Goal: Task Accomplishment & Management: Use online tool/utility

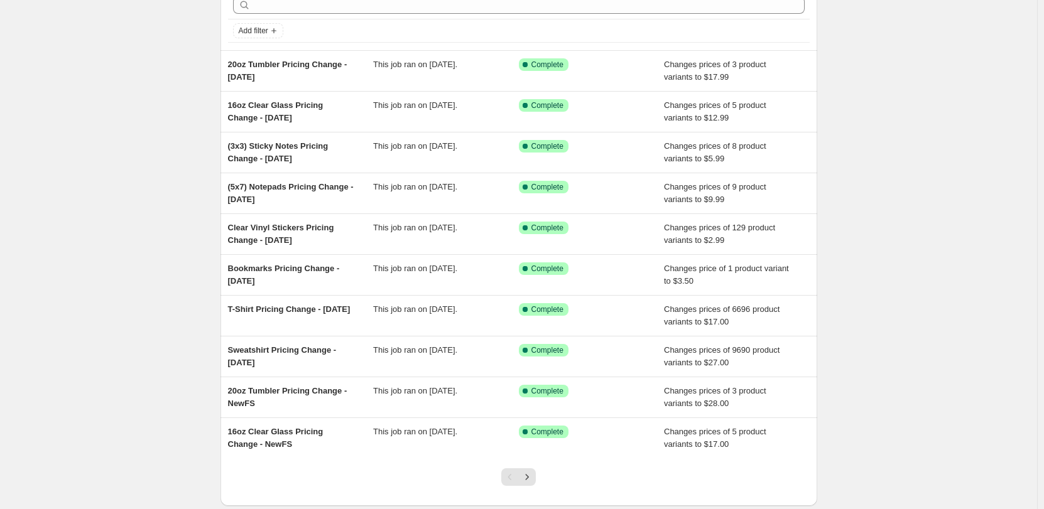
scroll to position [63, 0]
click at [321, 361] on div "Sweatshirt Pricing Change - [DATE]" at bounding box center [301, 357] width 146 height 25
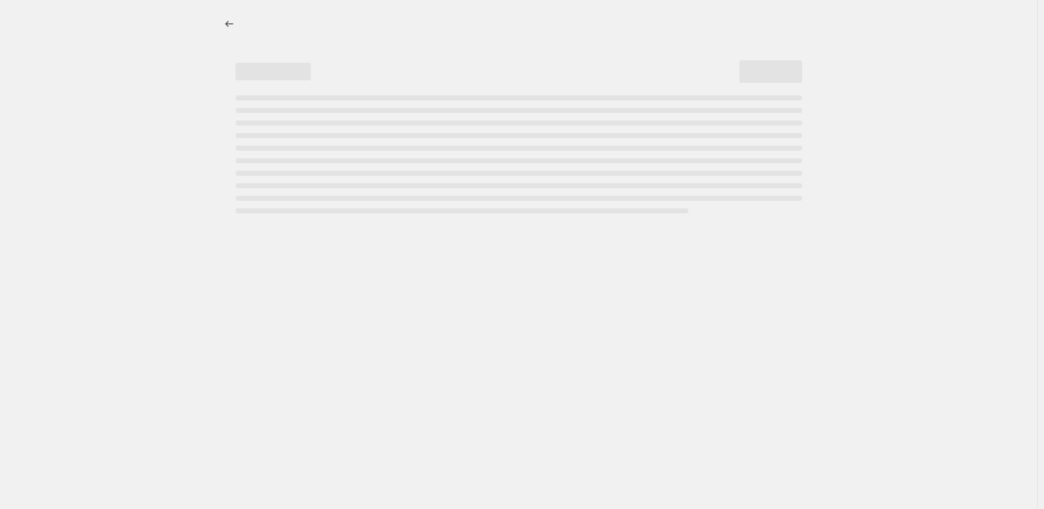
select select "remove"
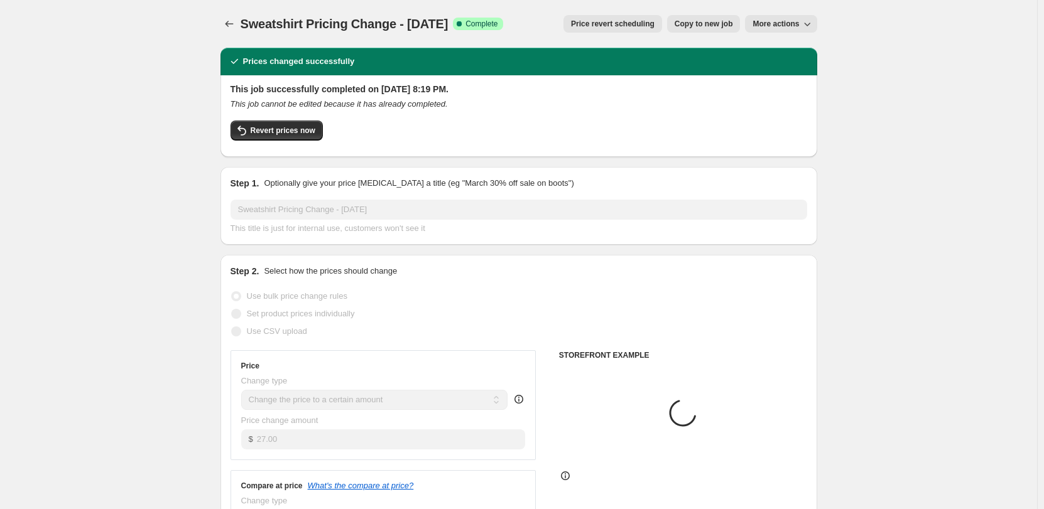
select select "collection"
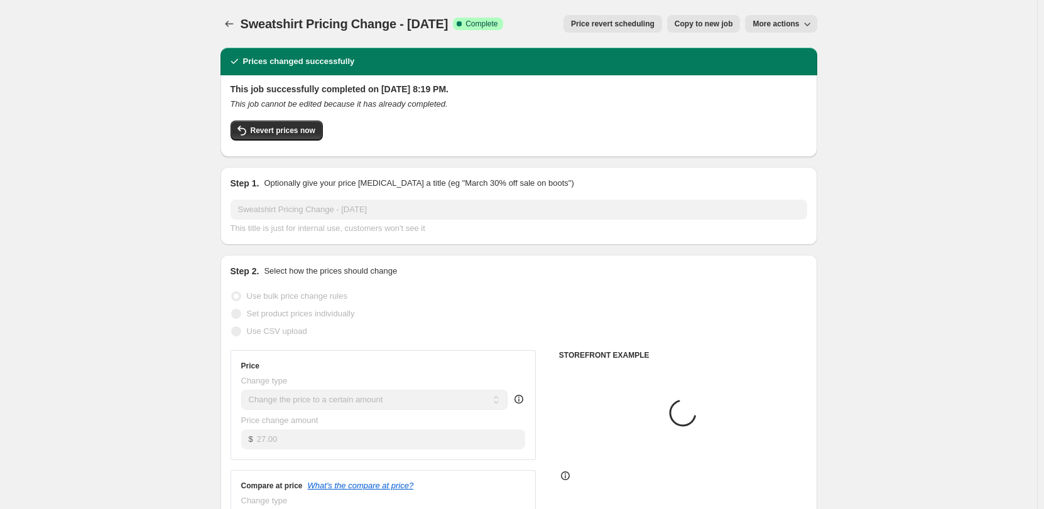
select select "collection"
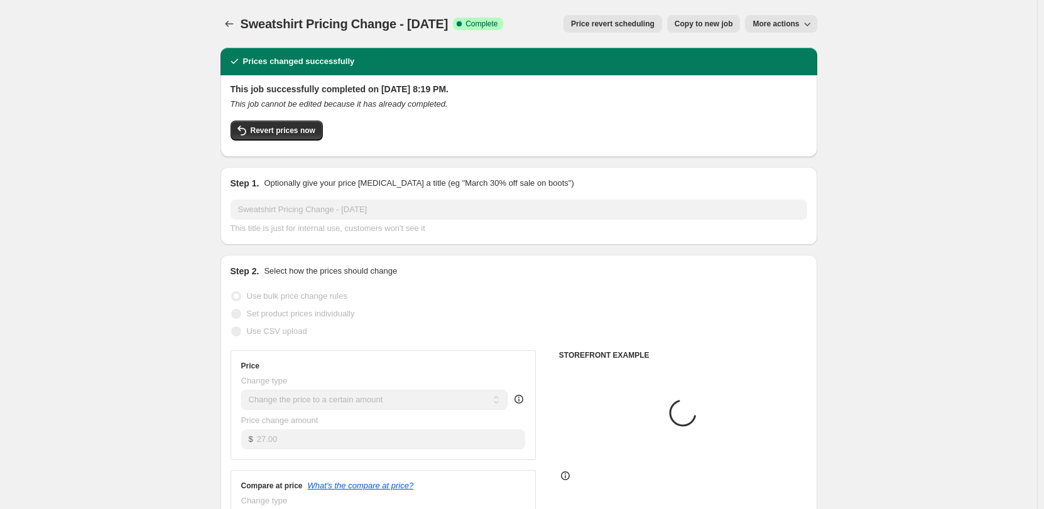
select select "collection"
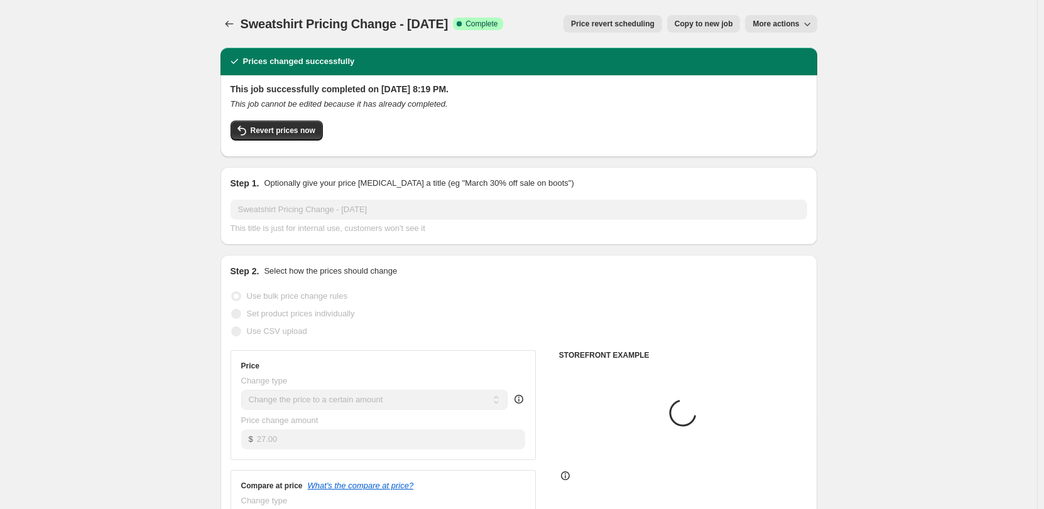
select select "collection"
click at [706, 20] on span "Copy to new job" at bounding box center [703, 24] width 58 height 10
select select "remove"
select select "collection"
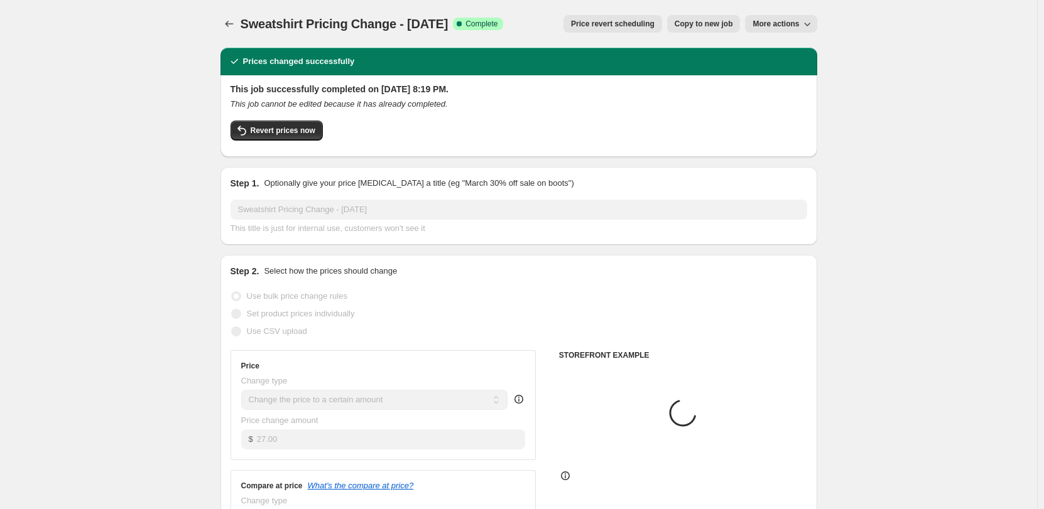
select select "collection"
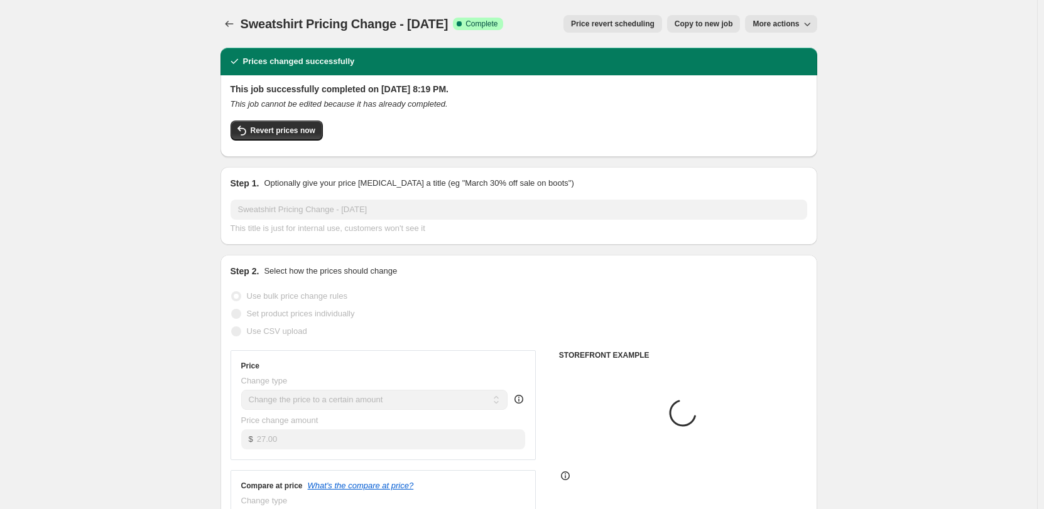
select select "collection"
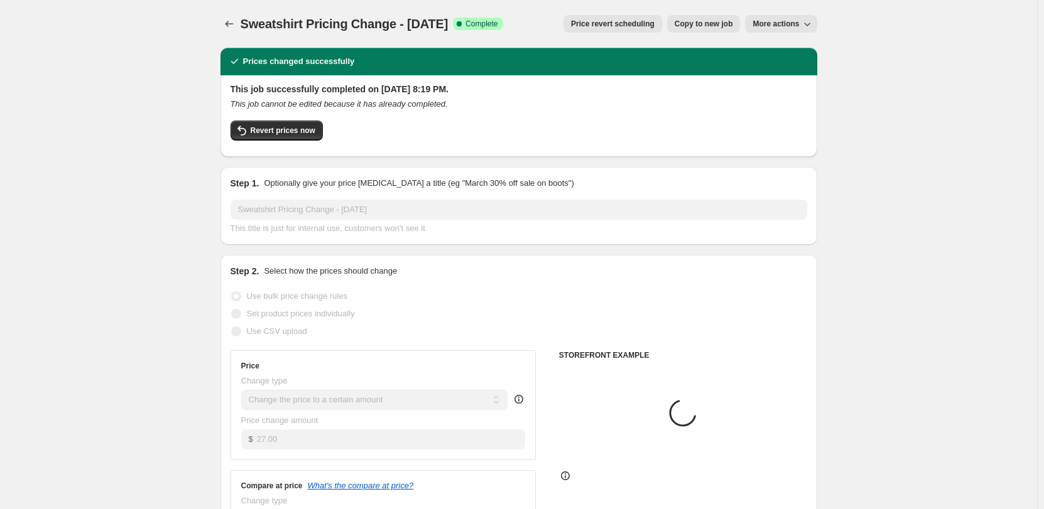
select select "collection"
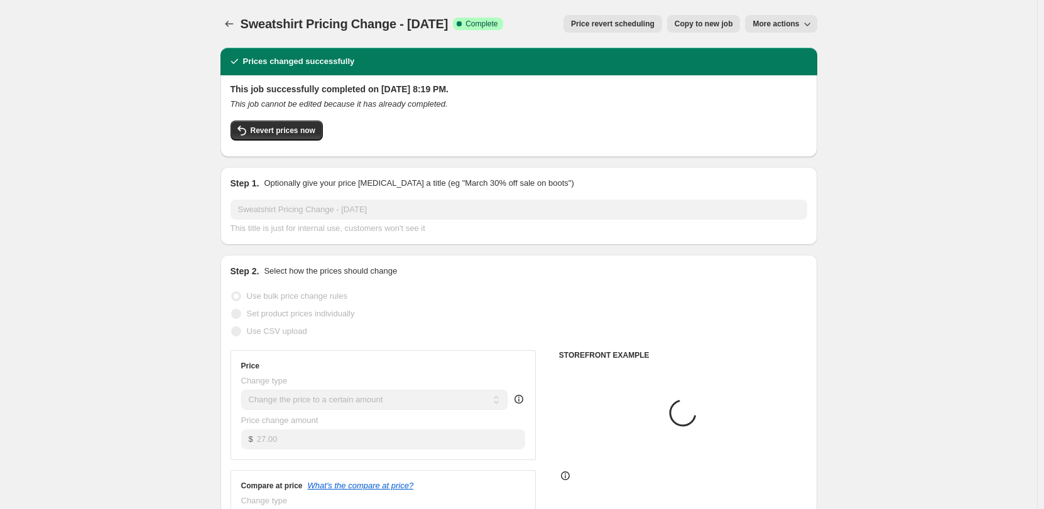
select select "collection"
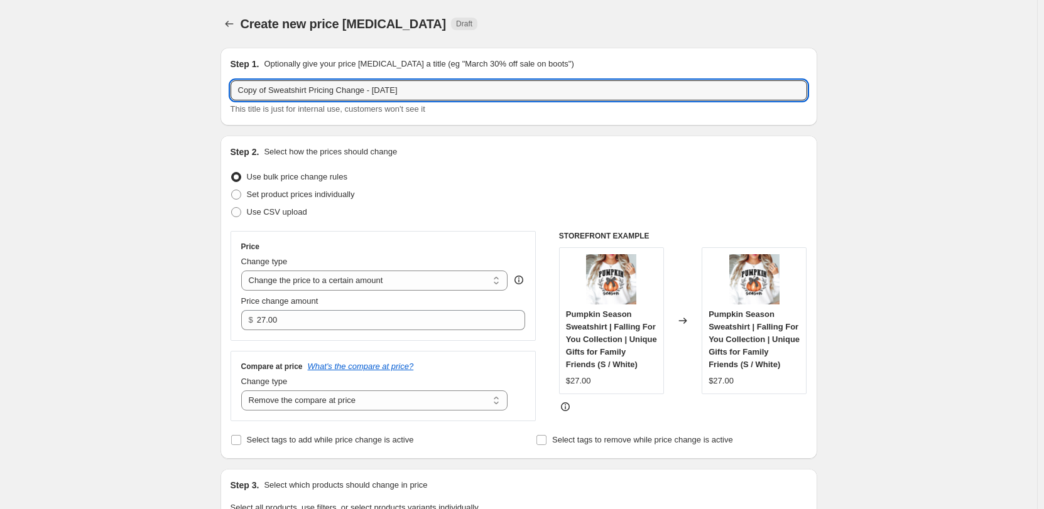
drag, startPoint x: 276, startPoint y: 90, endPoint x: 286, endPoint y: 91, distance: 10.1
drag, startPoint x: 354, startPoint y: 93, endPoint x: 510, endPoint y: 96, distance: 156.4
click at [510, 96] on input "Sweatshirt Pricing Change - [DATE]" at bounding box center [518, 90] width 576 height 20
type input "Sweatshirt Pricing Change - [DATE]"
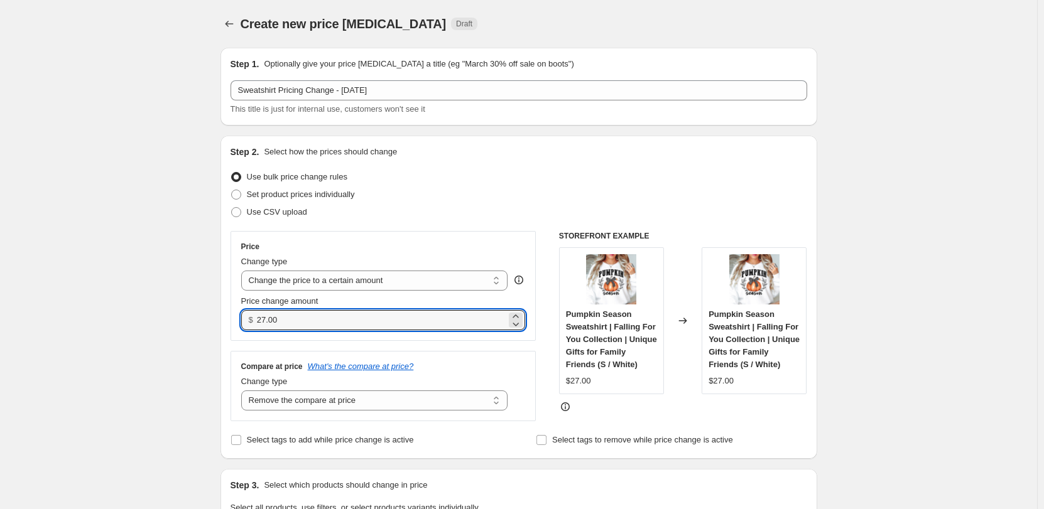
drag, startPoint x: 311, startPoint y: 318, endPoint x: 220, endPoint y: 309, distance: 90.8
type input "25.00"
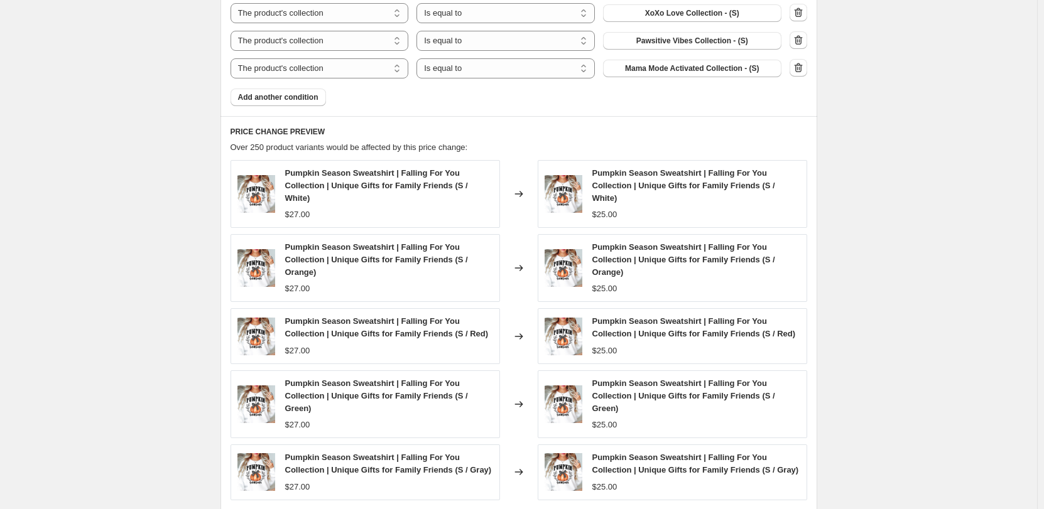
scroll to position [1283, 0]
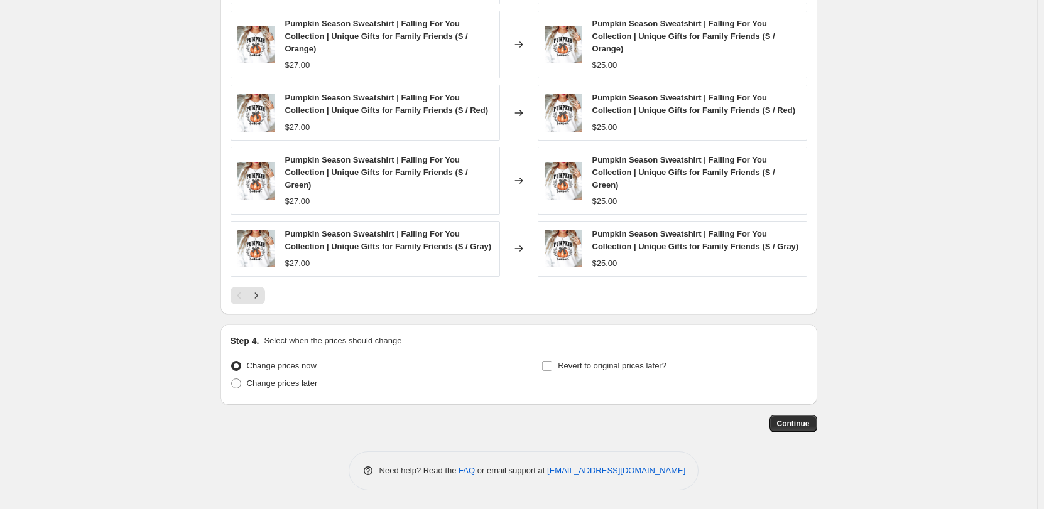
click at [776, 421] on button "Continue" at bounding box center [793, 424] width 48 height 18
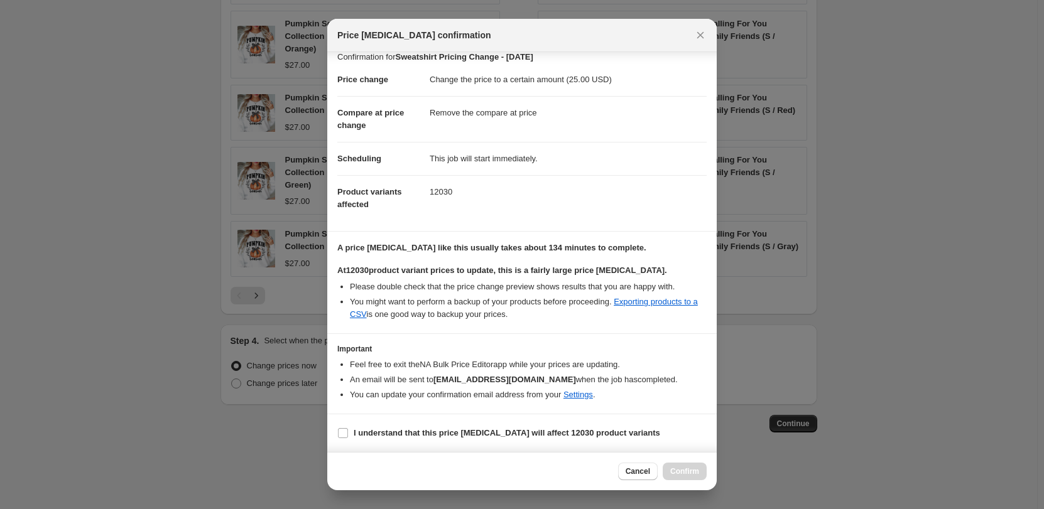
scroll to position [24, 0]
click at [374, 434] on b "I understand that this price [MEDICAL_DATA] will affect 12030 product variants" at bounding box center [506, 432] width 306 height 9
click at [348, 434] on input "I understand that this price [MEDICAL_DATA] will affect 12030 product variants" at bounding box center [343, 433] width 10 height 10
checkbox input "true"
click at [689, 476] on span "Confirm" at bounding box center [684, 472] width 29 height 10
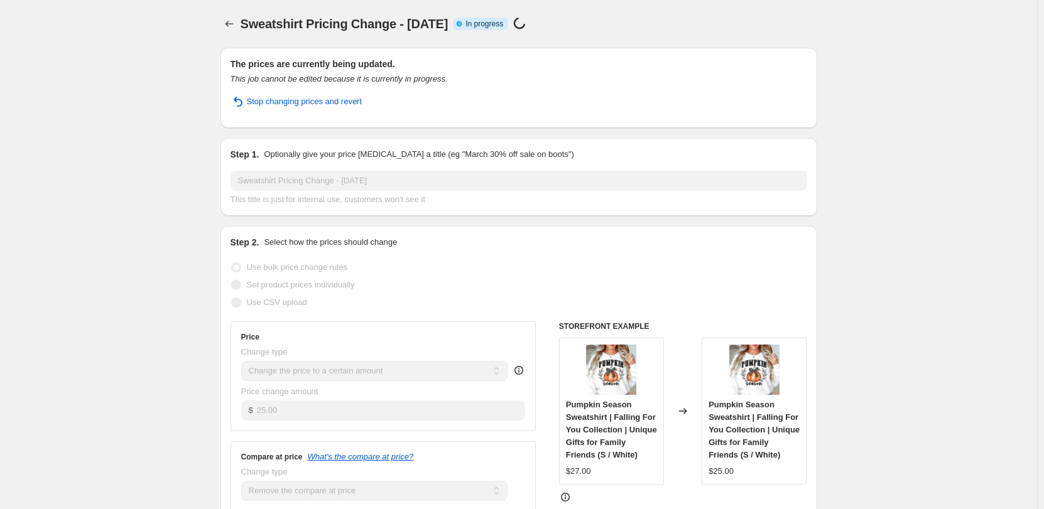
click at [232, 17] on button "Price change jobs" at bounding box center [229, 24] width 18 height 18
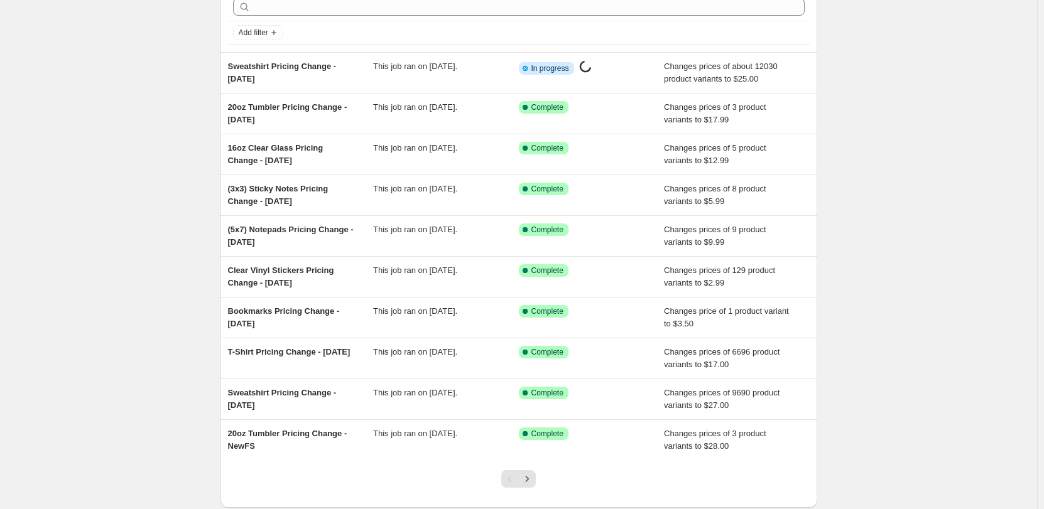
scroll to position [63, 0]
click at [326, 352] on span "T-Shirt Pricing Change - [DATE]" at bounding box center [289, 351] width 122 height 9
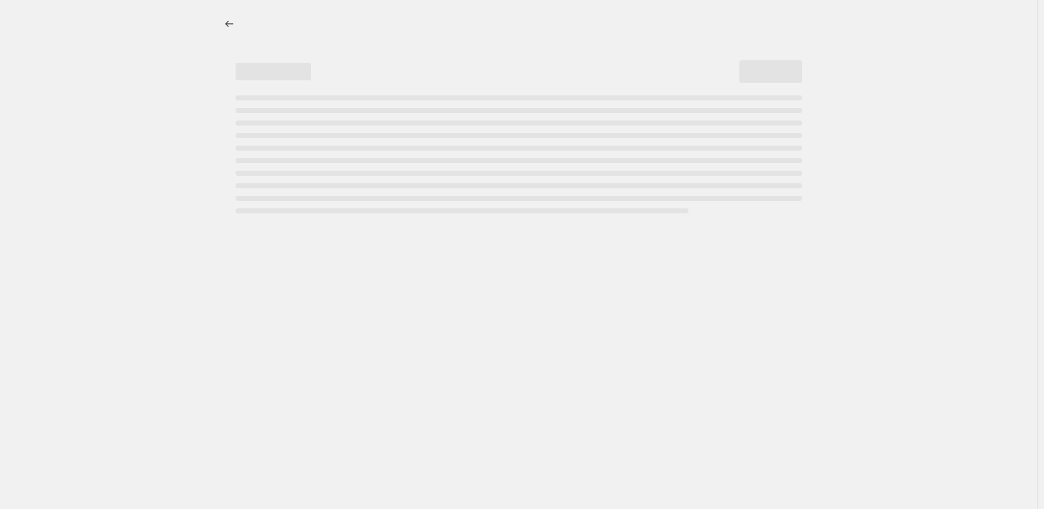
select select "remove"
select select "collection"
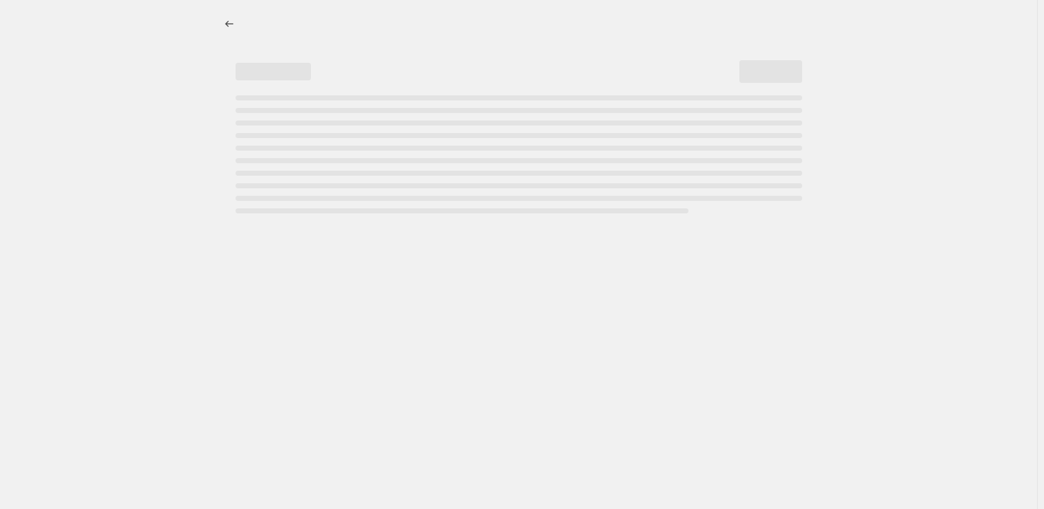
select select "collection"
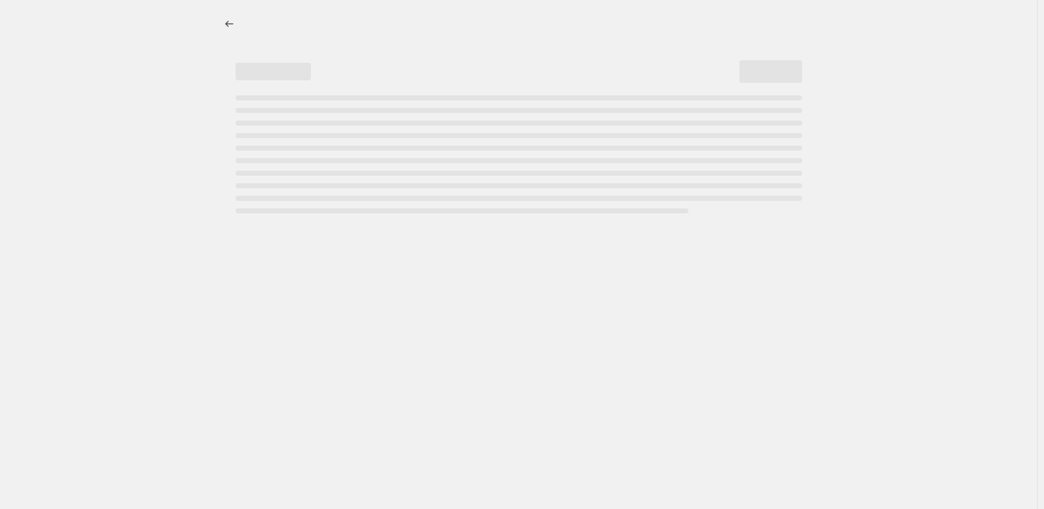
select select "collection"
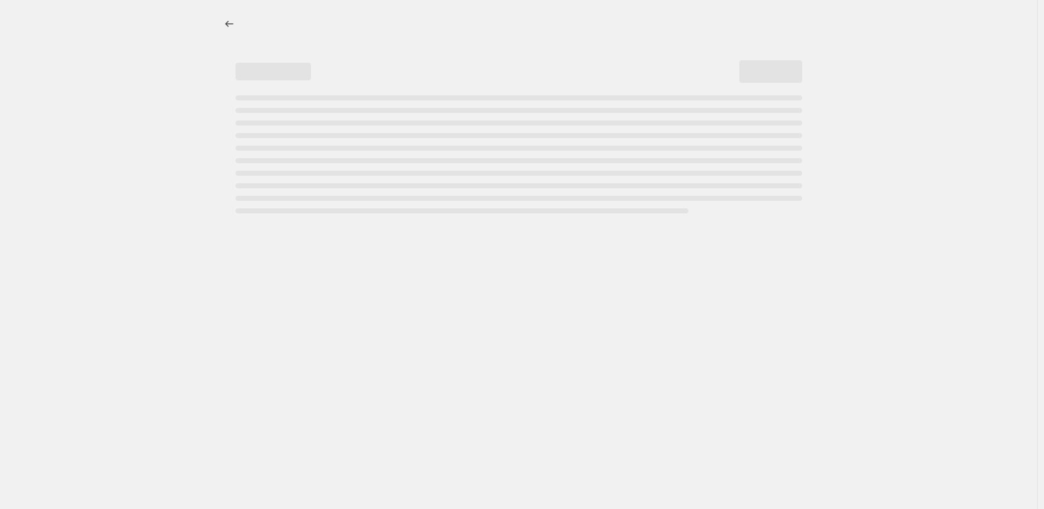
select select "collection"
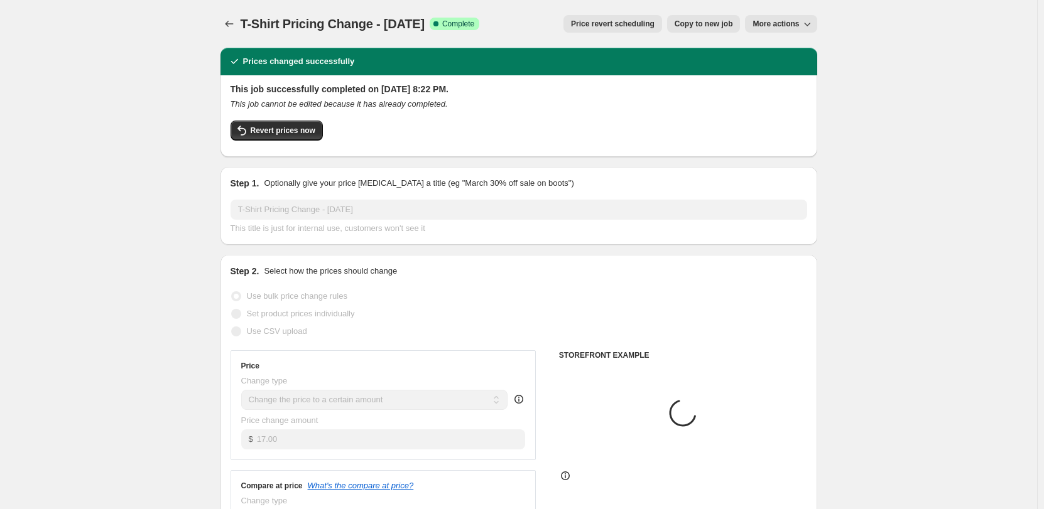
click at [698, 30] on button "Copy to new job" at bounding box center [703, 24] width 73 height 18
select select "remove"
select select "collection"
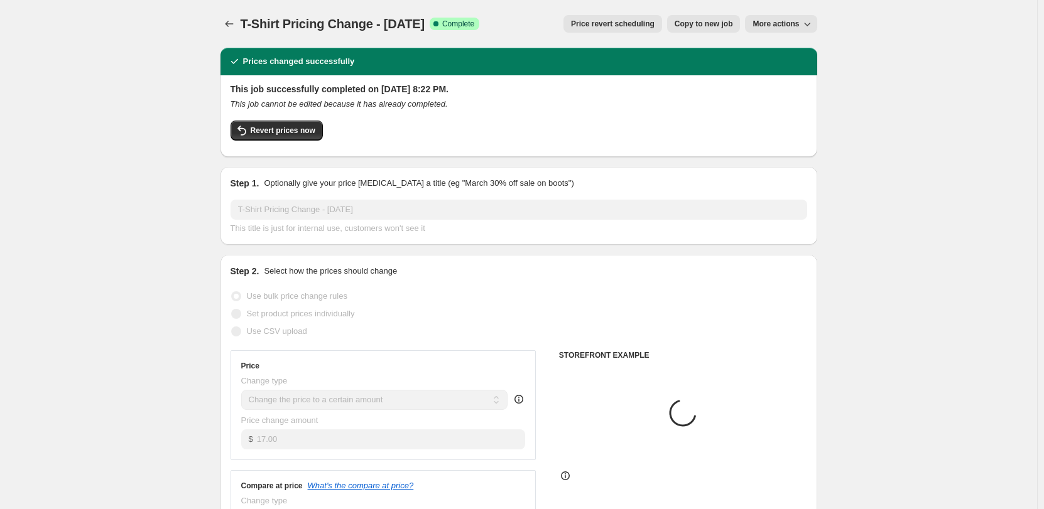
select select "collection"
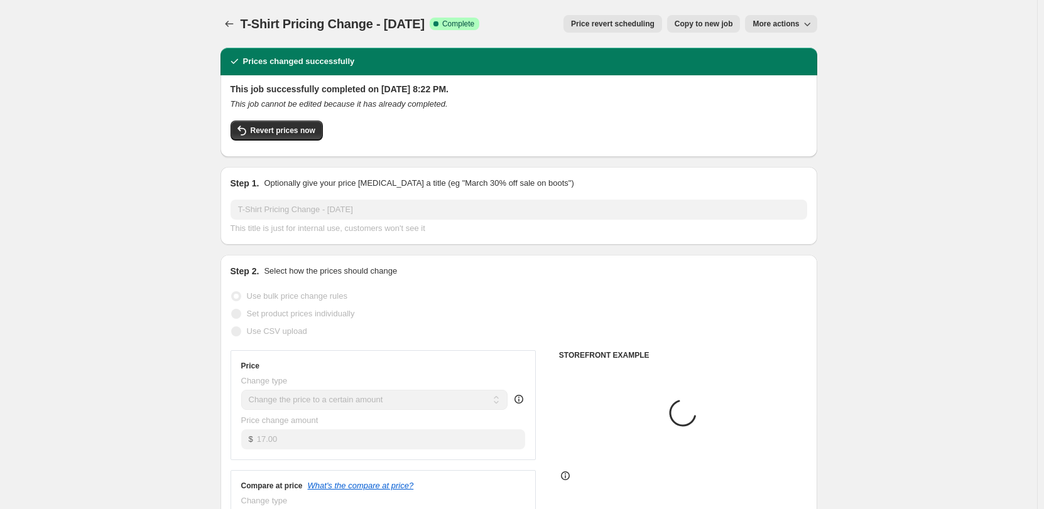
select select "collection"
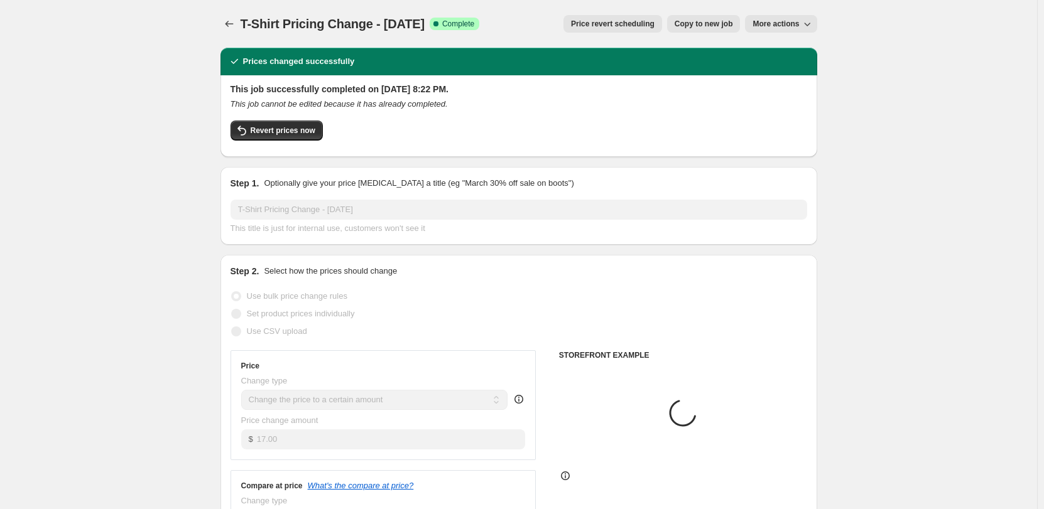
select select "collection"
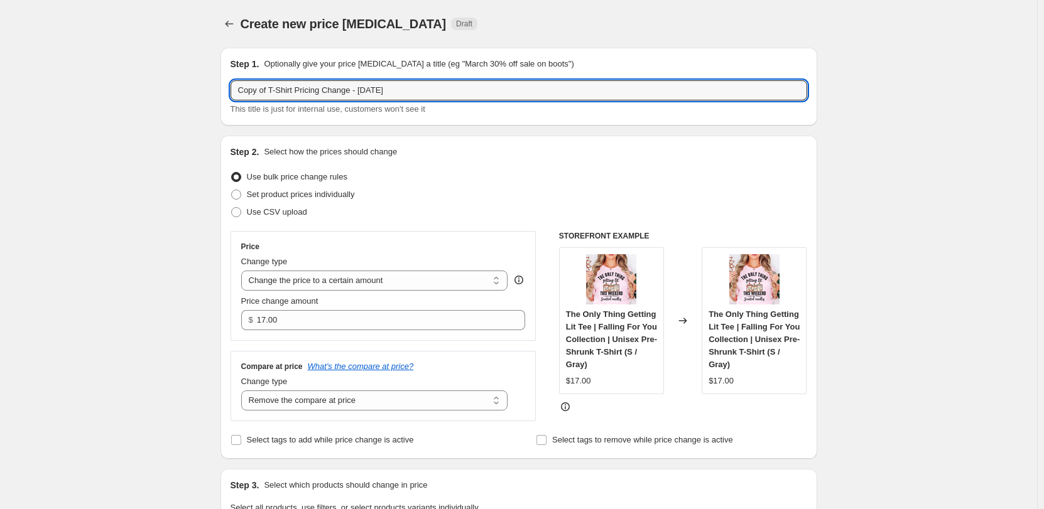
drag, startPoint x: 275, startPoint y: 91, endPoint x: 220, endPoint y: 91, distance: 55.3
drag, startPoint x: 340, startPoint y: 91, endPoint x: 482, endPoint y: 86, distance: 142.0
click at [482, 86] on input "T-Shirt Pricing Change - [DATE]" at bounding box center [518, 90] width 576 height 20
type input "T-Shirt Pricing Change - [DATE]"
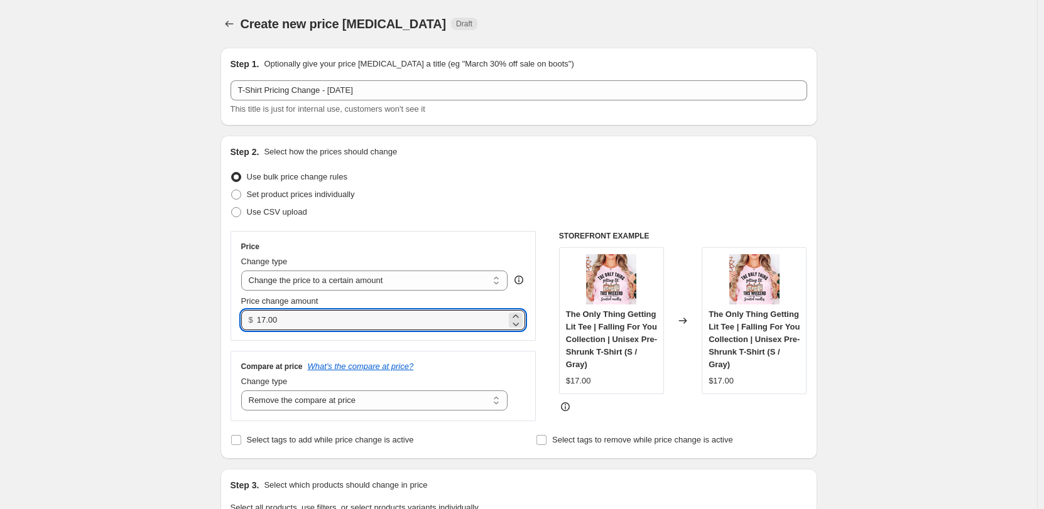
drag, startPoint x: 288, startPoint y: 321, endPoint x: 181, endPoint y: 321, distance: 106.1
type input "15.00"
drag, startPoint x: 926, startPoint y: 310, endPoint x: 917, endPoint y: 312, distance: 9.0
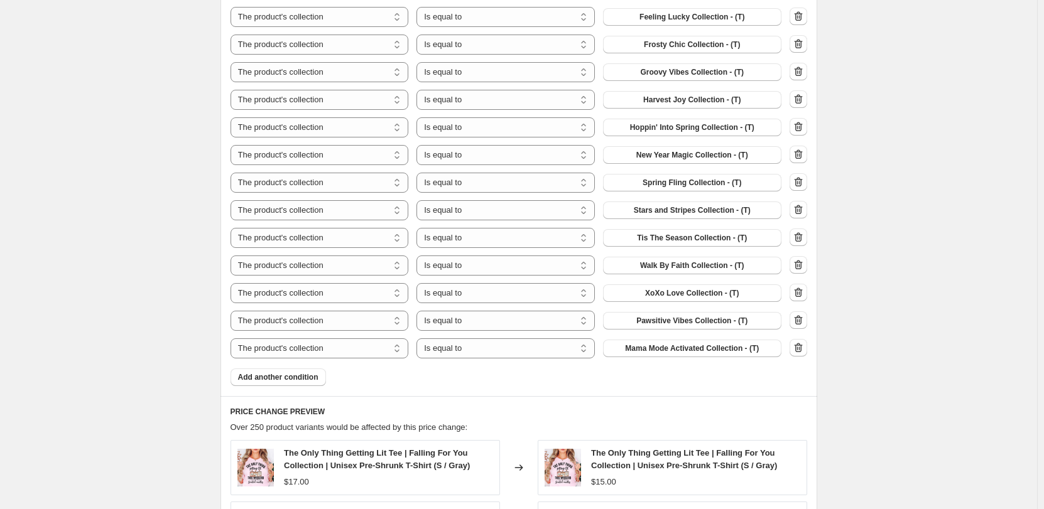
scroll to position [1193, 0]
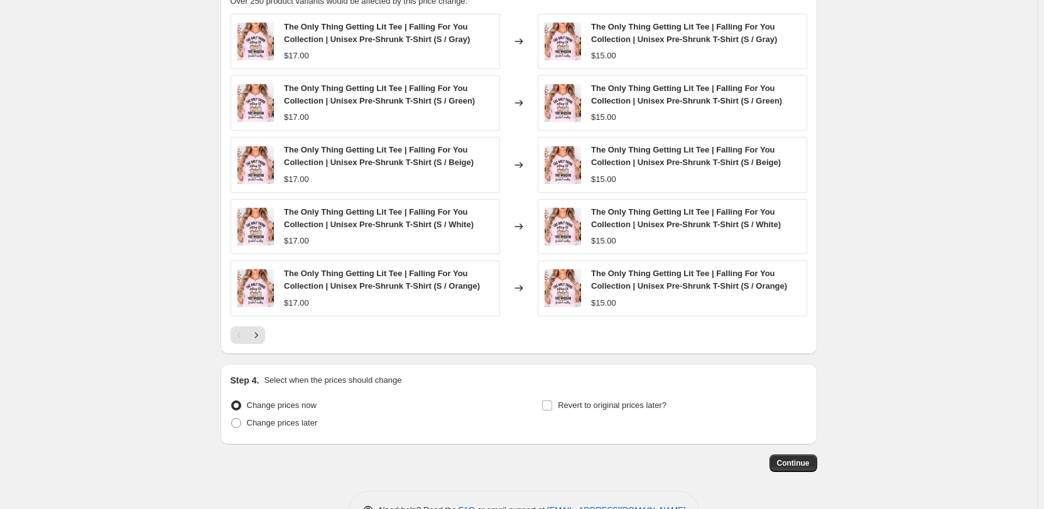
click at [802, 468] on span "Continue" at bounding box center [793, 463] width 33 height 10
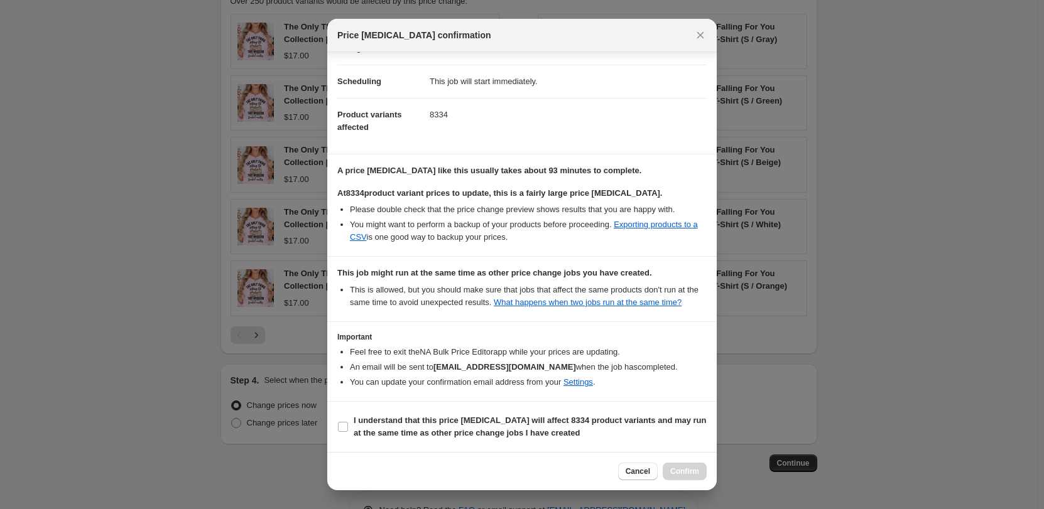
scroll to position [114, 0]
drag, startPoint x: 447, startPoint y: 417, endPoint x: 520, endPoint y: 434, distance: 74.9
click at [447, 417] on b "I understand that this price [MEDICAL_DATA] will affect 8334 product variants a…" at bounding box center [529, 427] width 353 height 22
click at [348, 422] on input "I understand that this price [MEDICAL_DATA] will affect 8334 product variants a…" at bounding box center [343, 427] width 10 height 10
checkbox input "true"
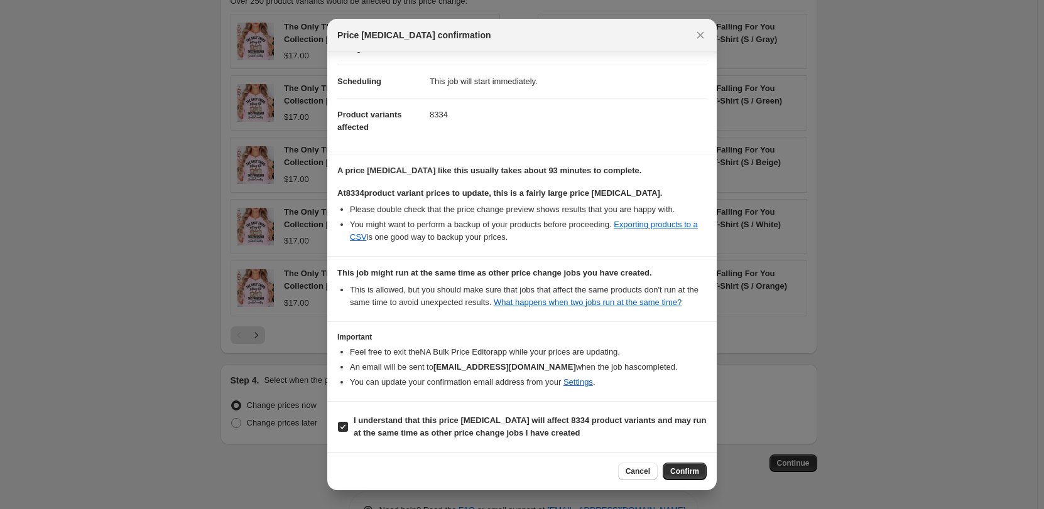
click at [696, 469] on span "Confirm" at bounding box center [684, 472] width 29 height 10
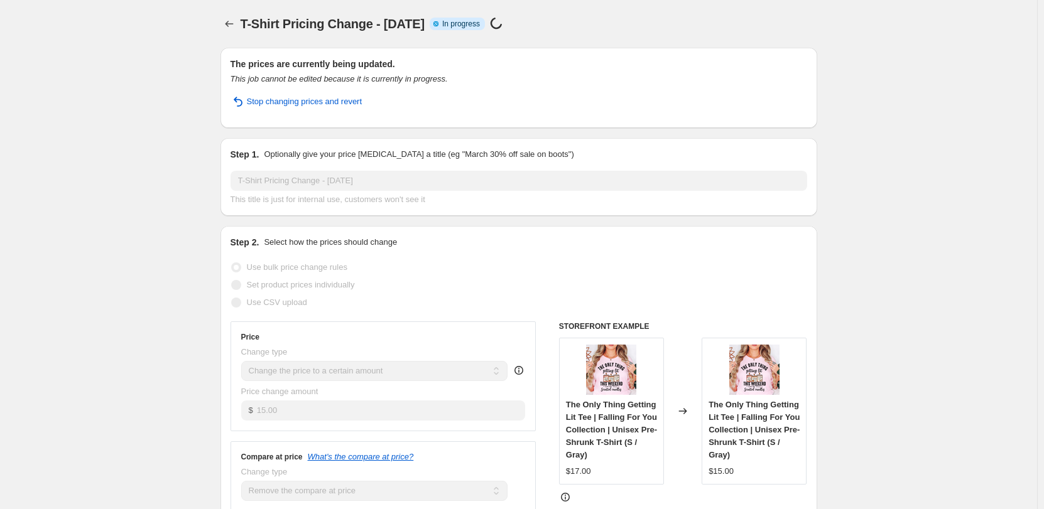
click at [238, 29] on button "Price change jobs" at bounding box center [229, 24] width 18 height 18
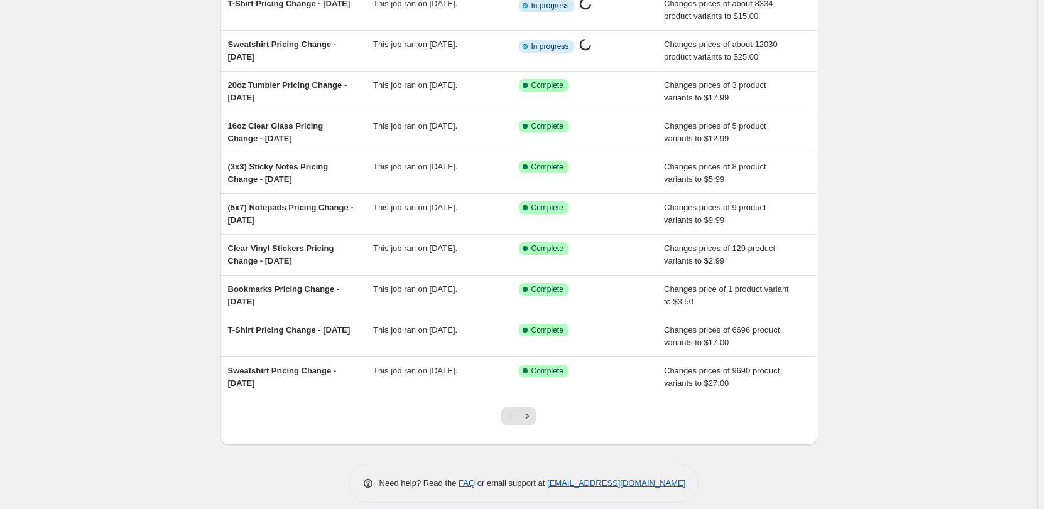
scroll to position [126, 0]
click at [317, 294] on div "Bookmarks Pricing Change - [DATE]" at bounding box center [301, 295] width 146 height 25
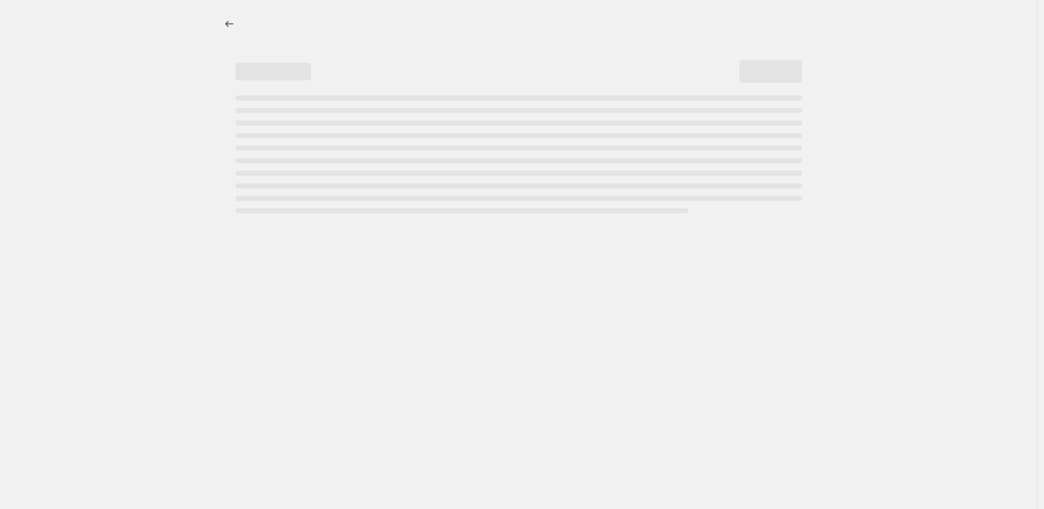
select select "remove"
select select "collection"
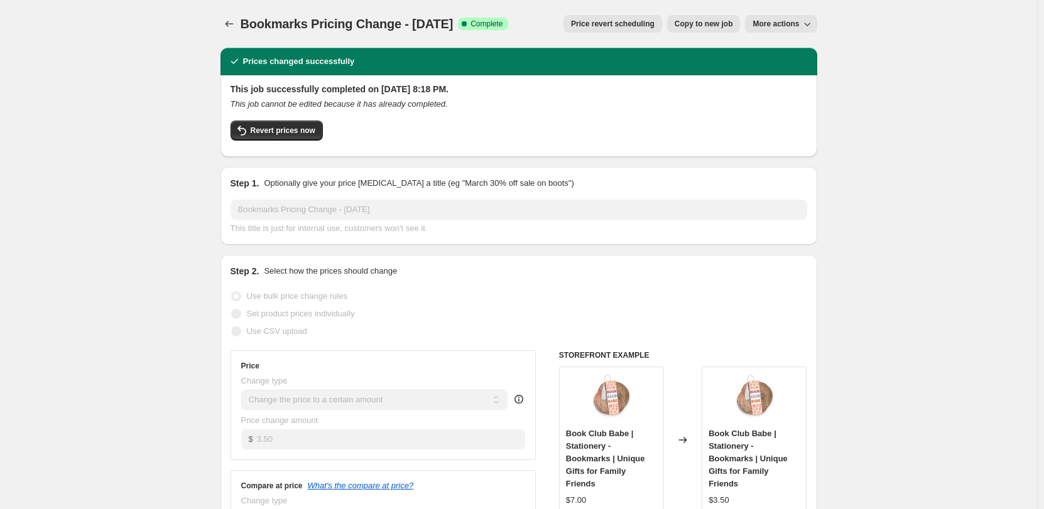
click at [702, 28] on span "Copy to new job" at bounding box center [703, 24] width 58 height 10
select select "remove"
select select "collection"
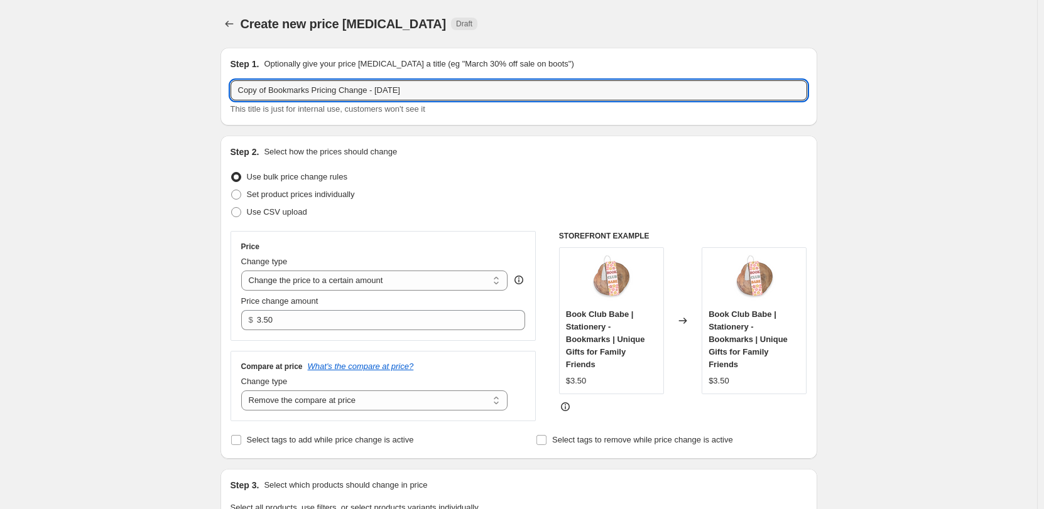
drag, startPoint x: 274, startPoint y: 88, endPoint x: 316, endPoint y: 90, distance: 41.5
click at [353, 90] on input "Bookmarks Pricing Change - [DATE]" at bounding box center [518, 90] width 576 height 20
drag, startPoint x: 360, startPoint y: 90, endPoint x: 512, endPoint y: 102, distance: 153.1
click at [512, 100] on input "Bookmarks Pricing Change - [DATE]" at bounding box center [518, 90] width 576 height 20
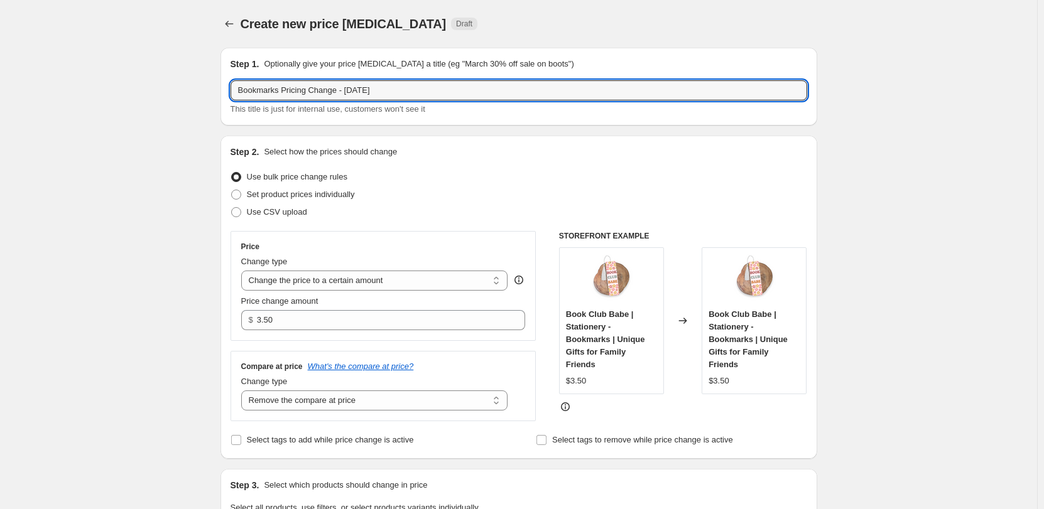
type input "Bookmarks Pricing Change - [DATE]"
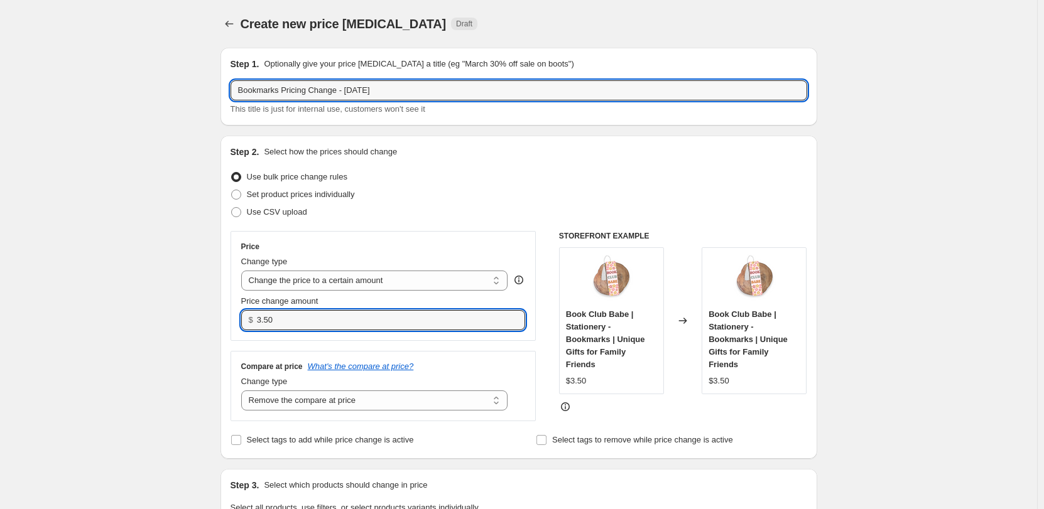
drag, startPoint x: 333, startPoint y: 322, endPoint x: 121, endPoint y: 320, distance: 212.9
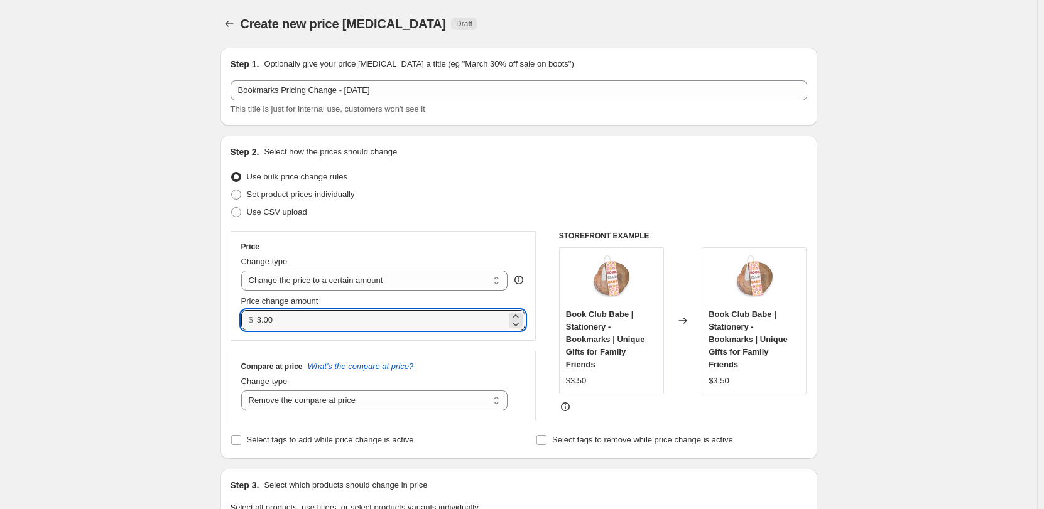
drag, startPoint x: 254, startPoint y: 324, endPoint x: 247, endPoint y: 324, distance: 7.5
click at [247, 324] on div "$ 3.00" at bounding box center [383, 320] width 284 height 20
click at [314, 326] on input "2.75" at bounding box center [381, 320] width 249 height 20
type input "2.65"
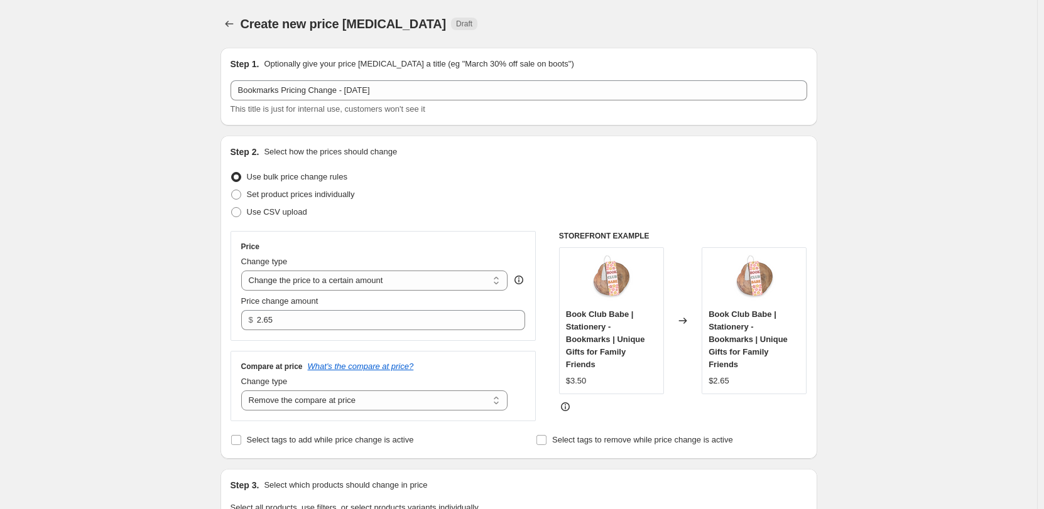
drag, startPoint x: 874, startPoint y: 328, endPoint x: 865, endPoint y: 321, distance: 11.7
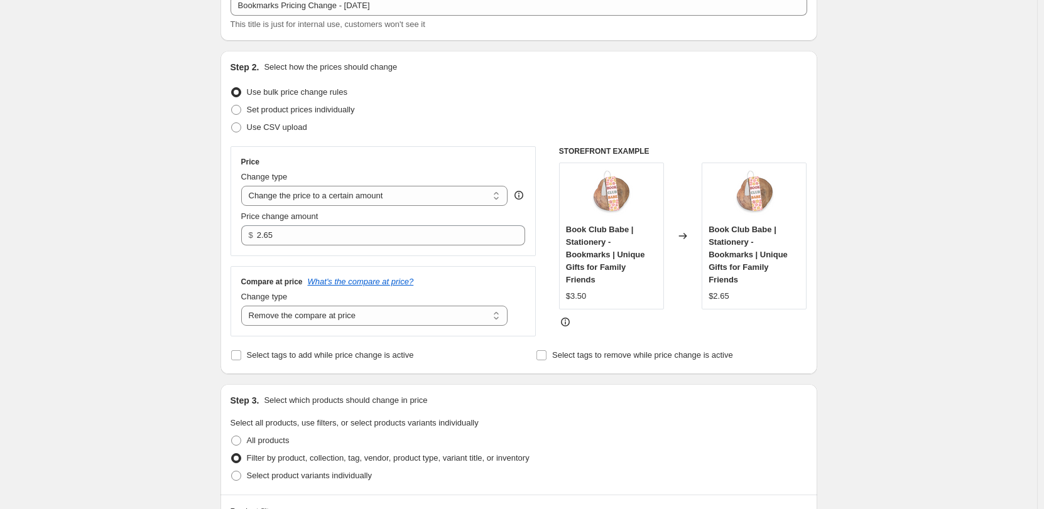
scroll to position [543, 0]
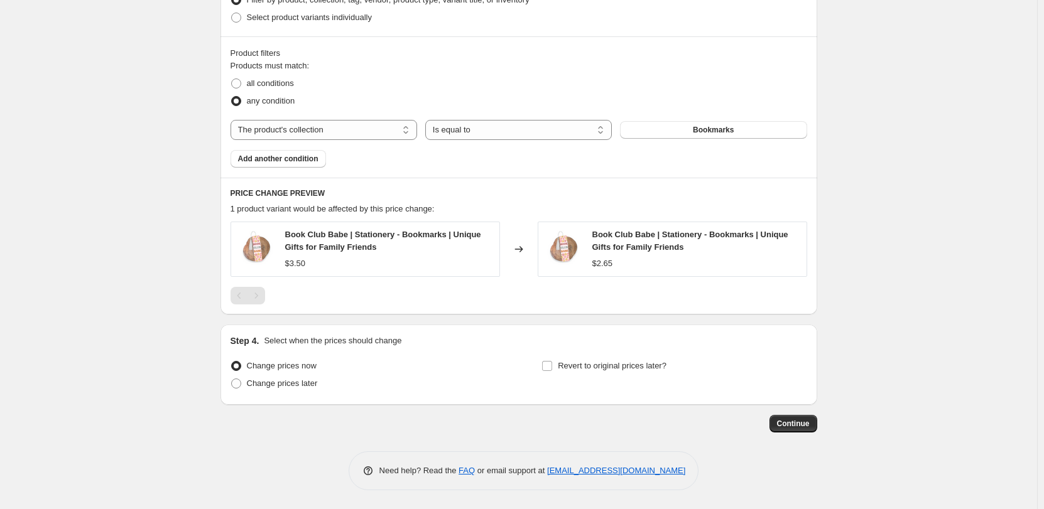
click at [788, 429] on button "Continue" at bounding box center [793, 424] width 48 height 18
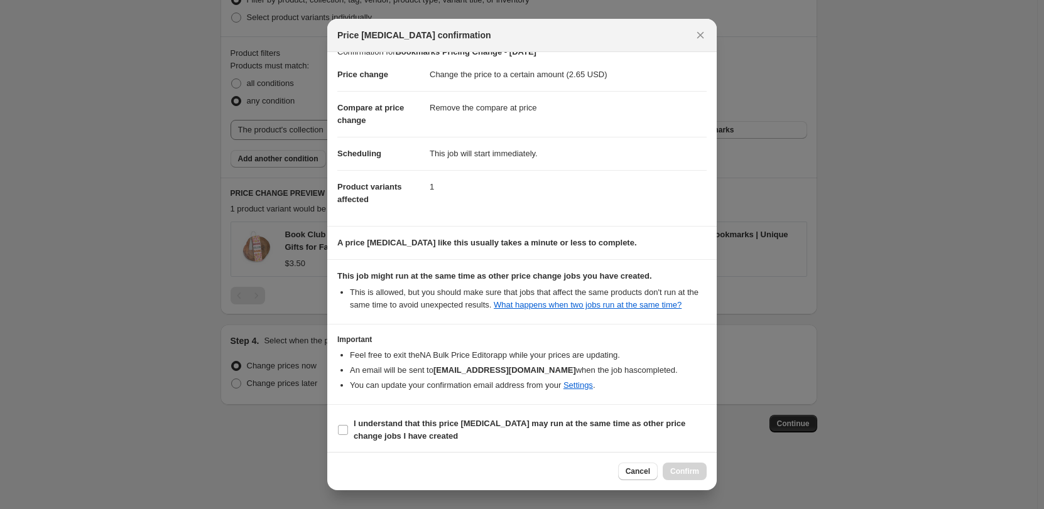
scroll to position [32, 0]
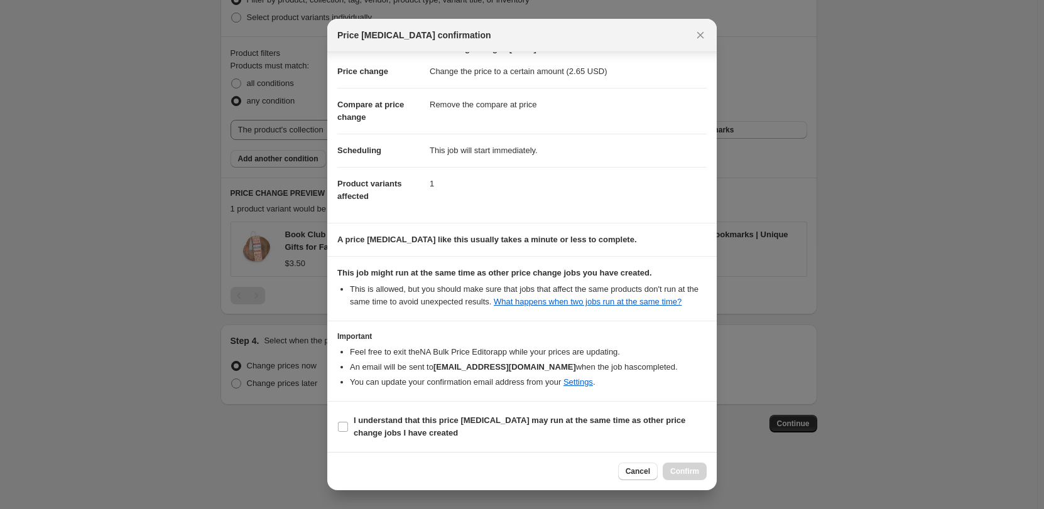
click at [463, 425] on b "I understand that this price [MEDICAL_DATA] may run at the same time as other p…" at bounding box center [519, 427] width 332 height 22
click at [348, 425] on input "I understand that this price [MEDICAL_DATA] may run at the same time as other p…" at bounding box center [343, 427] width 10 height 10
checkbox input "true"
click at [698, 468] on span "Confirm" at bounding box center [684, 472] width 29 height 10
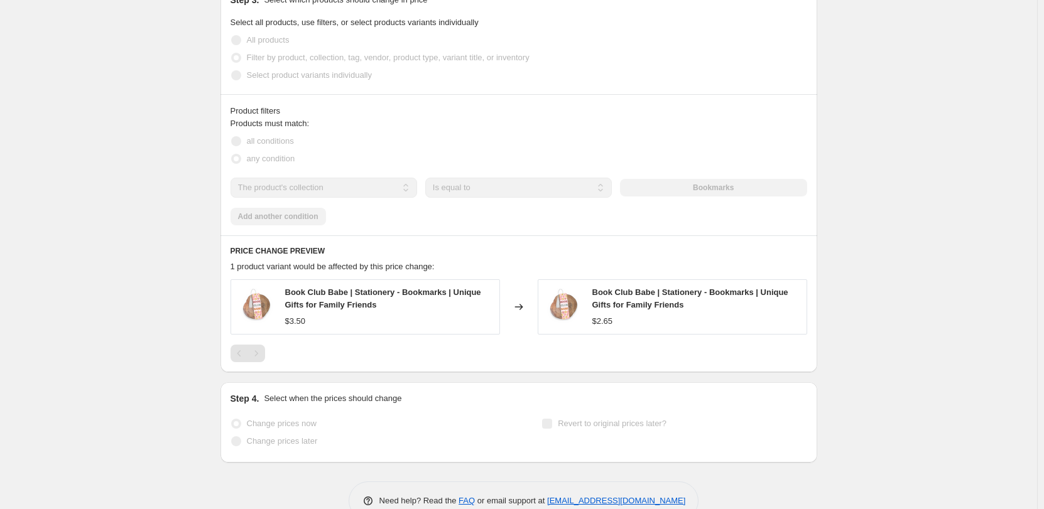
select select "remove"
select select "collection"
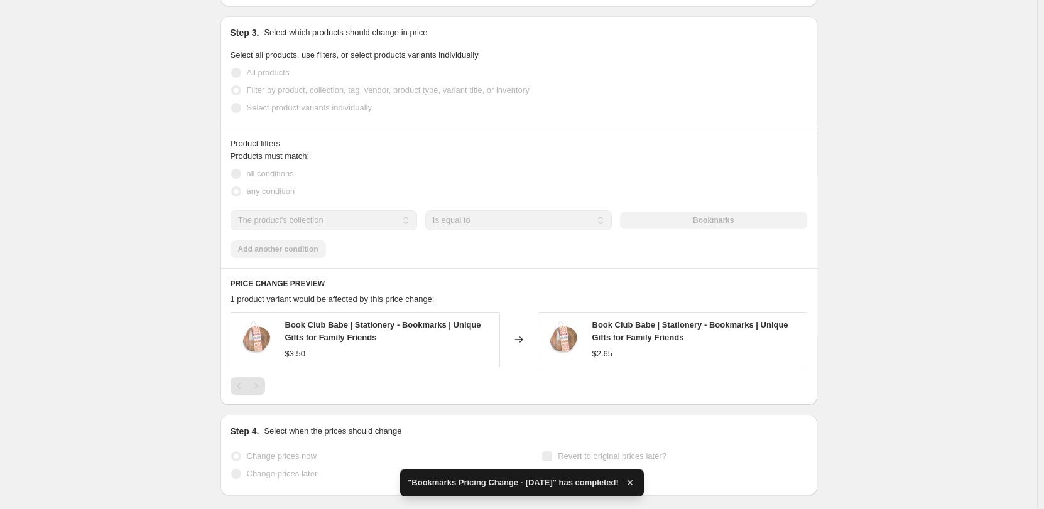
scroll to position [0, 0]
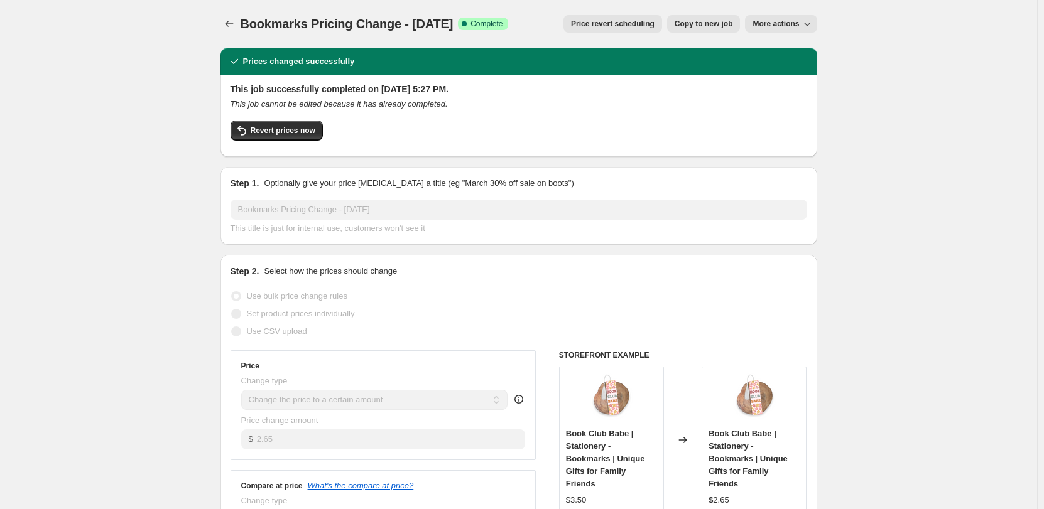
click at [689, 16] on button "Copy to new job" at bounding box center [703, 24] width 73 height 18
select select "remove"
select select "collection"
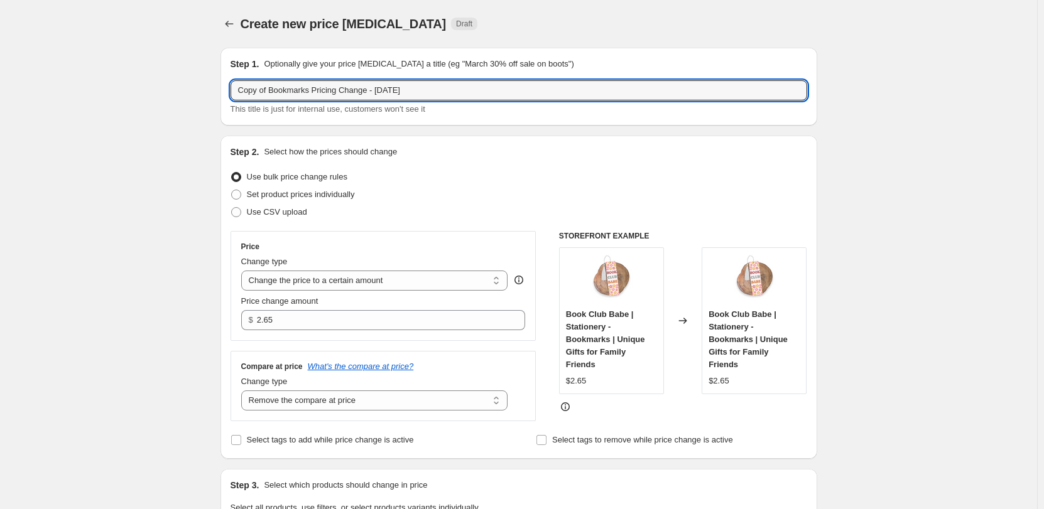
drag, startPoint x: 274, startPoint y: 91, endPoint x: 181, endPoint y: 91, distance: 92.9
drag, startPoint x: 401, startPoint y: 89, endPoint x: 369, endPoint y: 90, distance: 31.4
click at [369, 90] on input "Bookmarks Pricing Change - [DATE]" at bounding box center [518, 90] width 576 height 20
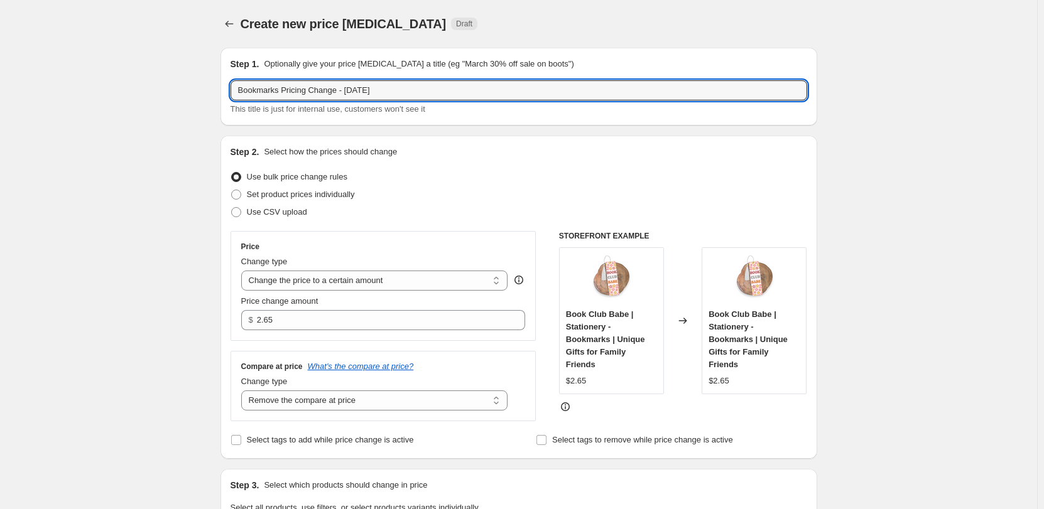
click at [400, 90] on input "Bookmarks Pricing Change - [DATE]" at bounding box center [518, 90] width 576 height 20
type input "Bookmarks Pricing Change - 8.18.2025-2"
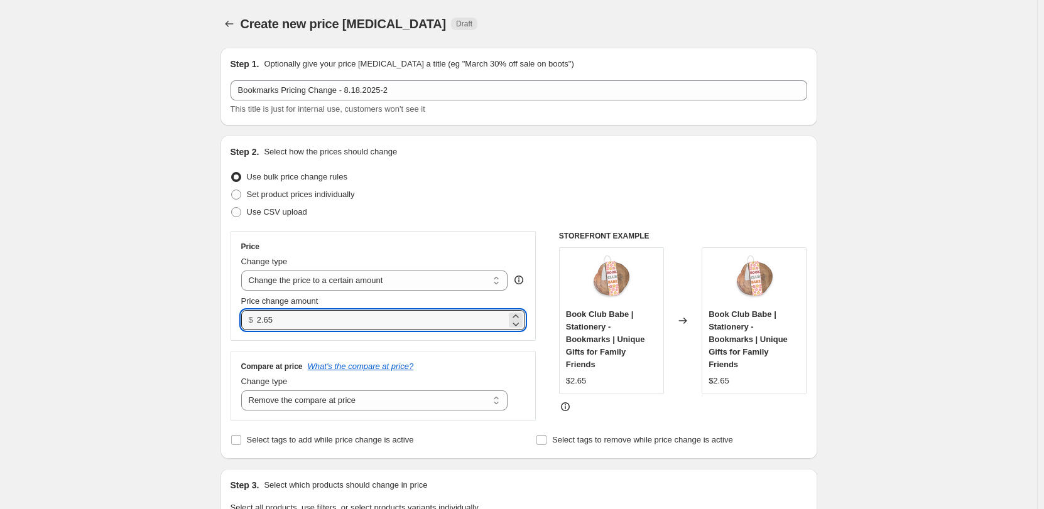
click at [328, 324] on input "2.65" at bounding box center [381, 320] width 249 height 20
type input "2"
type input "3.50"
drag, startPoint x: 906, startPoint y: 348, endPoint x: 905, endPoint y: 371, distance: 23.2
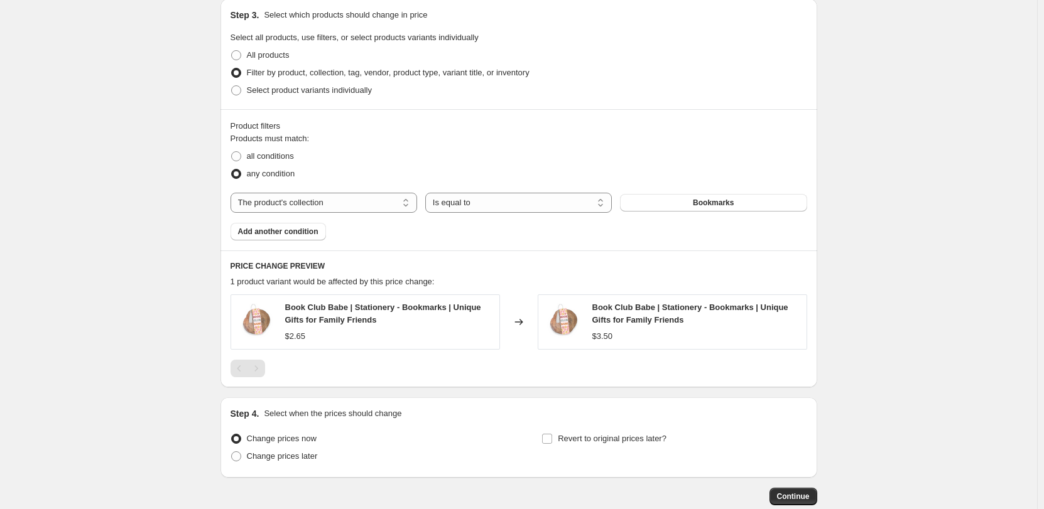
scroll to position [543, 0]
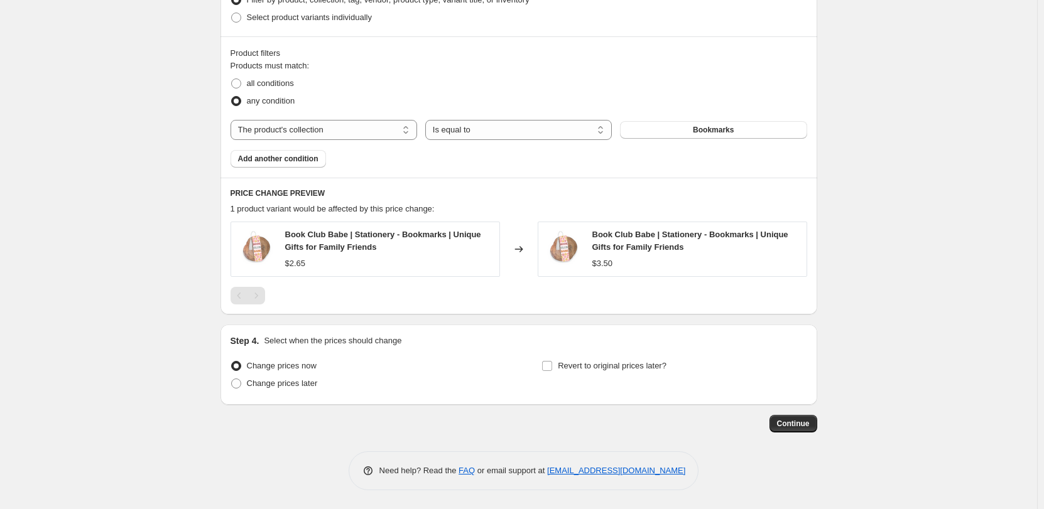
click at [804, 419] on span "Continue" at bounding box center [793, 424] width 33 height 10
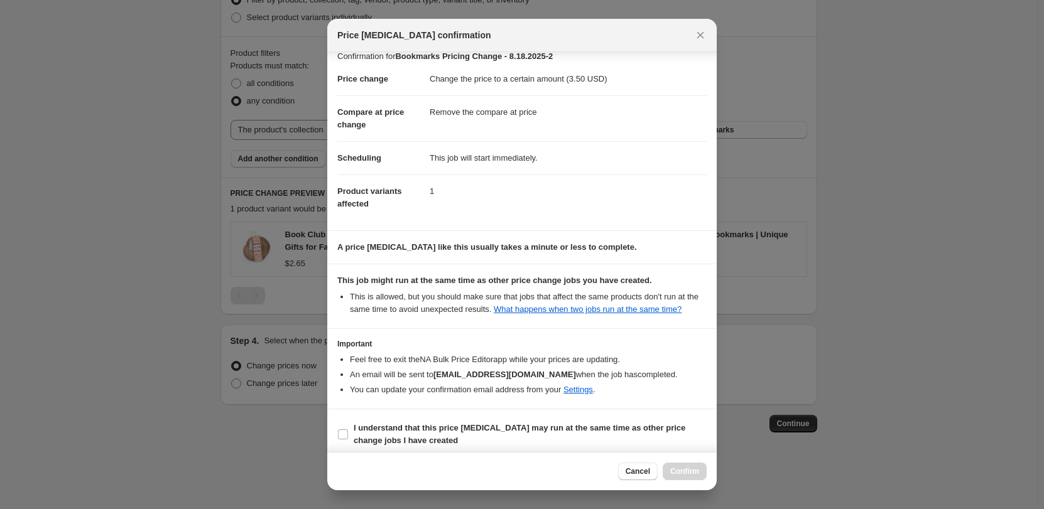
scroll to position [32, 0]
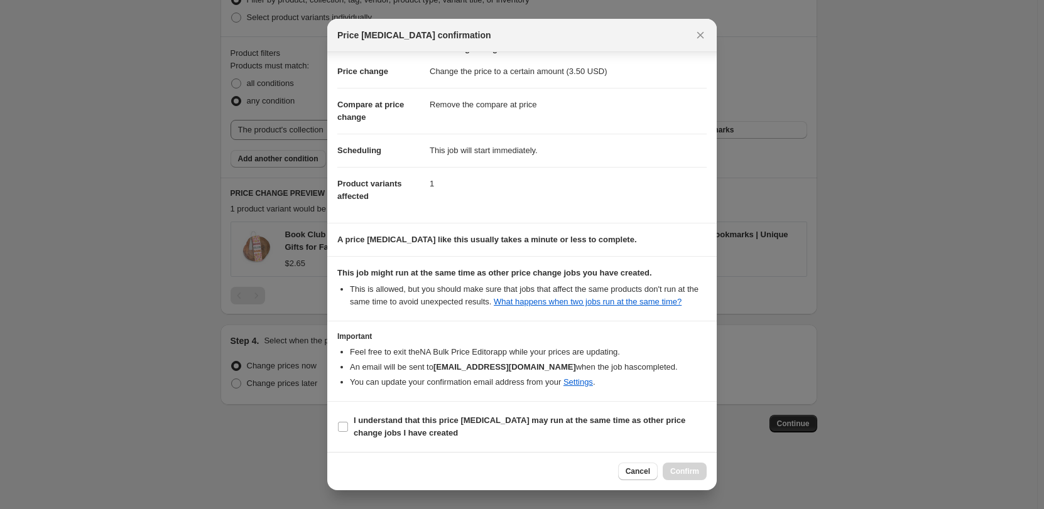
click at [460, 421] on b "I understand that this price [MEDICAL_DATA] may run at the same time as other p…" at bounding box center [519, 427] width 332 height 22
click at [348, 422] on input "I understand that this price [MEDICAL_DATA] may run at the same time as other p…" at bounding box center [343, 427] width 10 height 10
checkbox input "true"
click at [676, 478] on button "Confirm" at bounding box center [684, 472] width 44 height 18
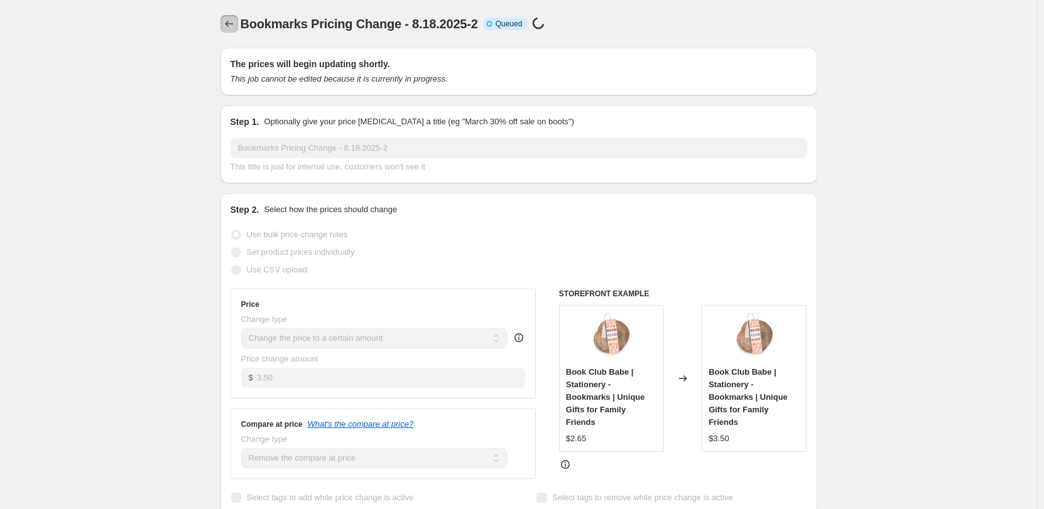
click at [234, 27] on icon "Price change jobs" at bounding box center [229, 24] width 13 height 13
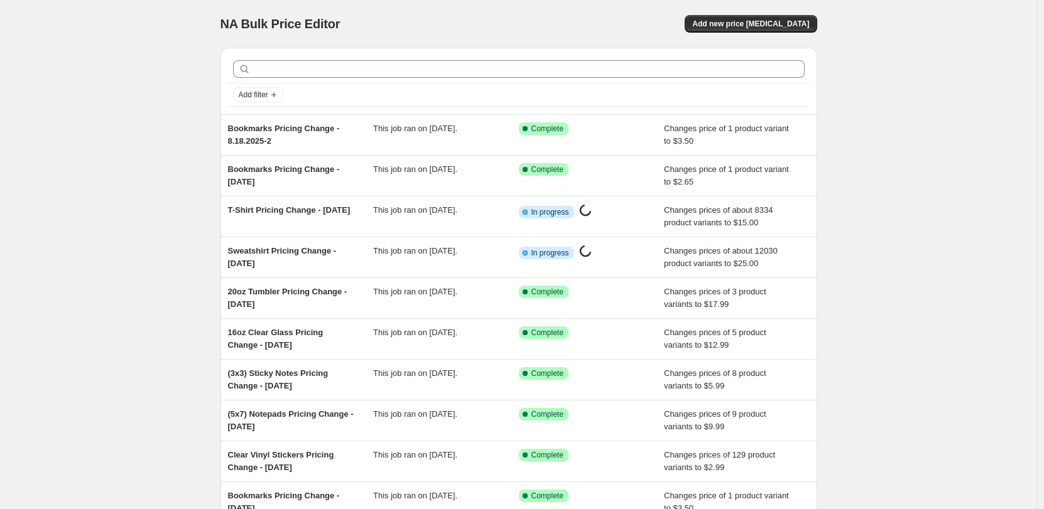
click at [316, 464] on div "Clear Vinyl Stickers Pricing Change - [DATE]" at bounding box center [301, 461] width 146 height 25
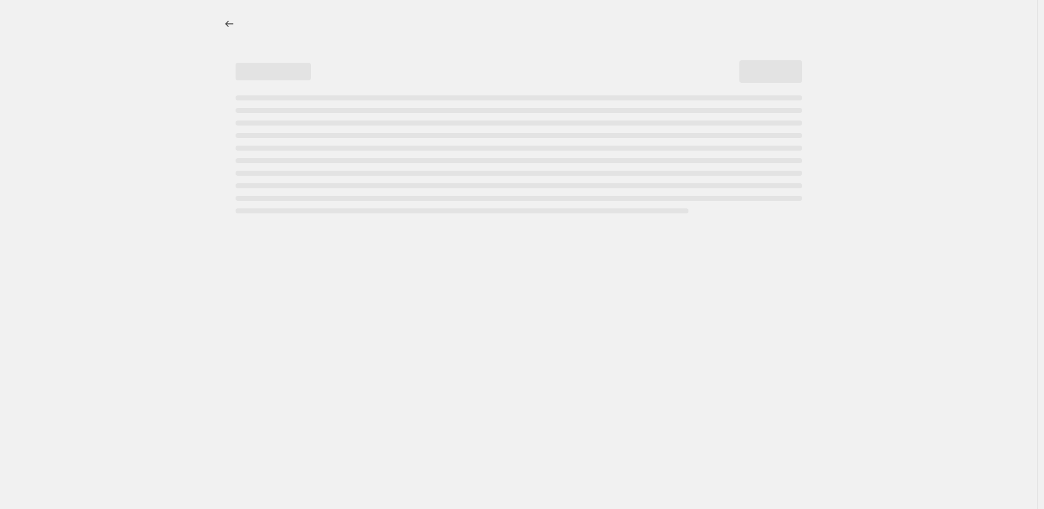
select select "remove"
select select "collection"
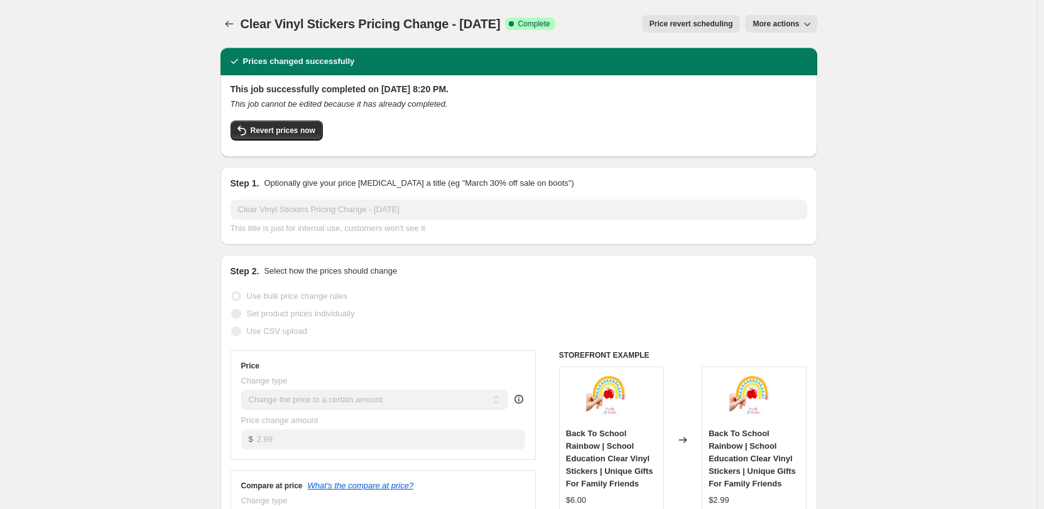
click at [507, 300] on div "Use bulk price change rules" at bounding box center [518, 297] width 576 height 18
click at [769, 18] on button "More actions" at bounding box center [781, 24] width 72 height 18
click at [770, 46] on span "Copy to new job" at bounding box center [784, 49] width 58 height 9
select select "remove"
select select "collection"
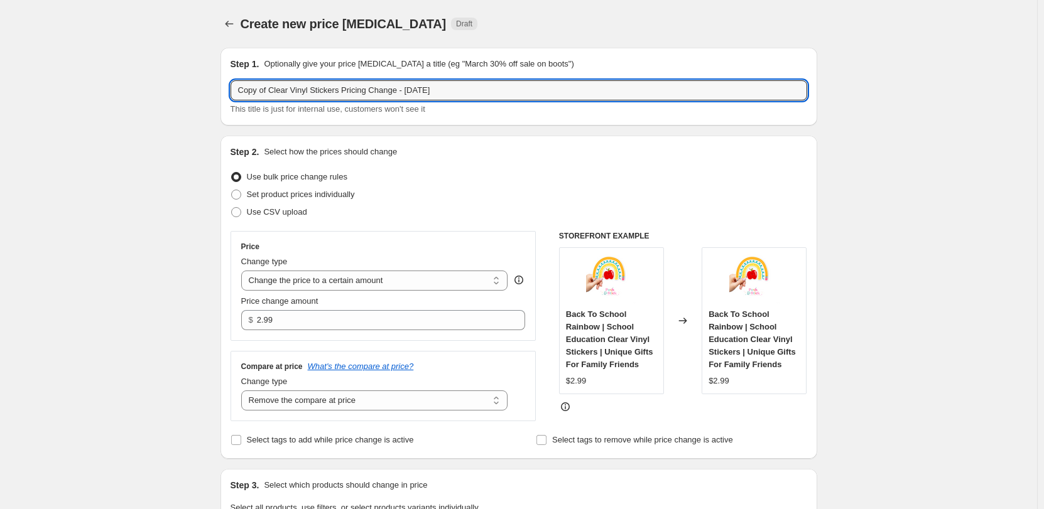
drag, startPoint x: 275, startPoint y: 89, endPoint x: 199, endPoint y: 89, distance: 76.0
drag, startPoint x: 391, startPoint y: 88, endPoint x: 593, endPoint y: 95, distance: 202.9
click at [593, 95] on input "Clear Vinyl Stickers Pricing Change - [DATE]" at bounding box center [518, 90] width 576 height 20
type input "Clear Vinyl Stickers Pricing Change - [DATE]"
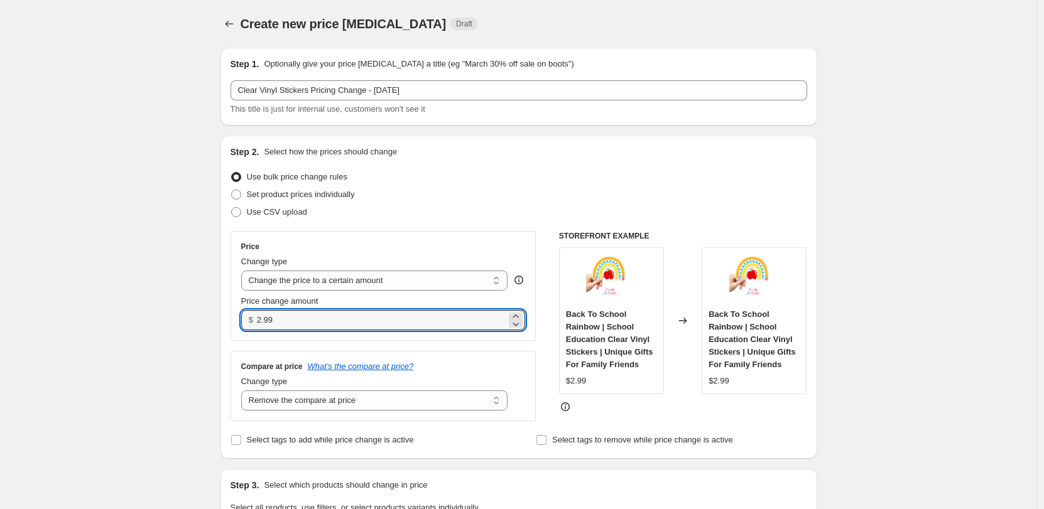
drag, startPoint x: 309, startPoint y: 320, endPoint x: 158, endPoint y: 351, distance: 154.4
type input "2.75"
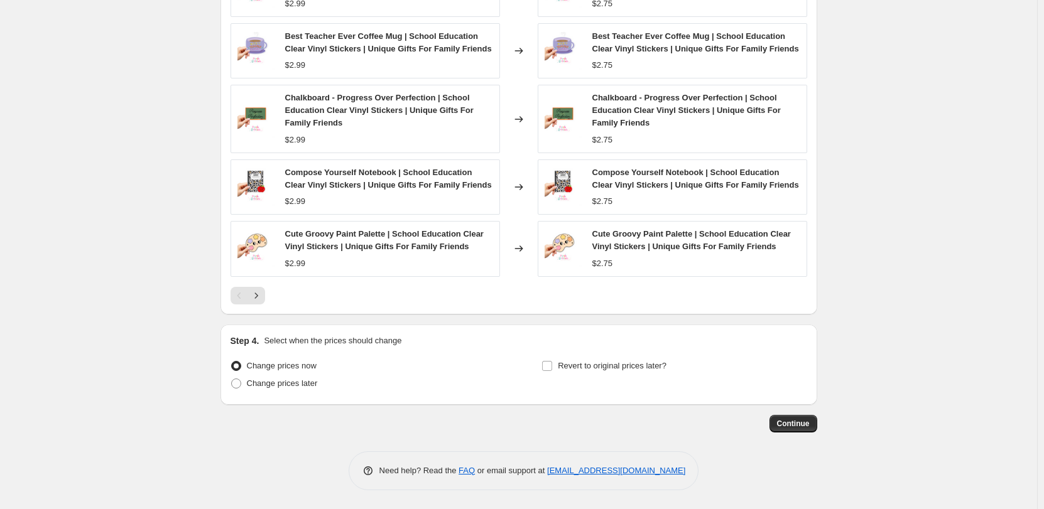
scroll to position [828, 0]
click at [782, 425] on span "Continue" at bounding box center [793, 424] width 33 height 10
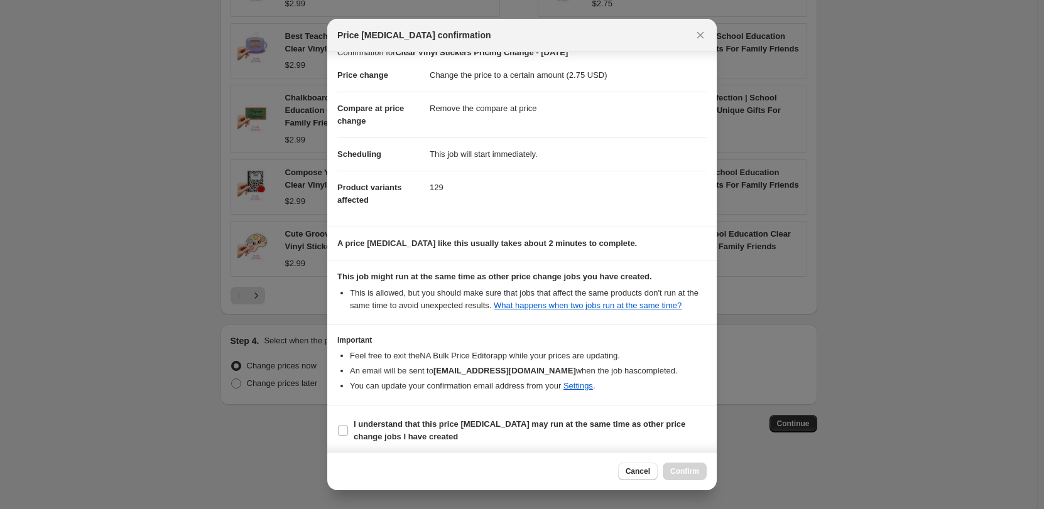
scroll to position [32, 0]
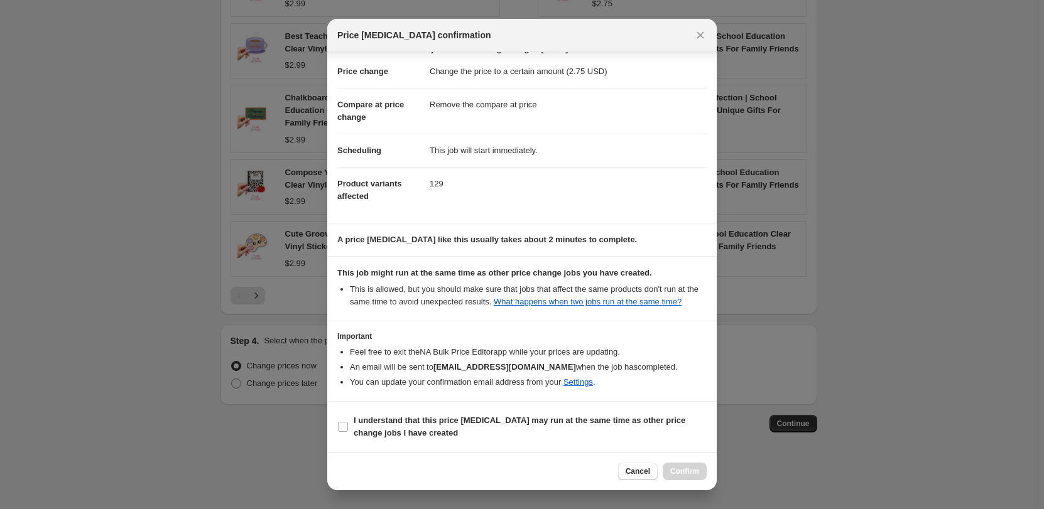
click at [608, 433] on span "I understand that this price [MEDICAL_DATA] may run at the same time as other p…" at bounding box center [529, 426] width 353 height 25
click at [348, 432] on input "I understand that this price [MEDICAL_DATA] may run at the same time as other p…" at bounding box center [343, 427] width 10 height 10
checkbox input "true"
click at [679, 473] on span "Confirm" at bounding box center [684, 472] width 29 height 10
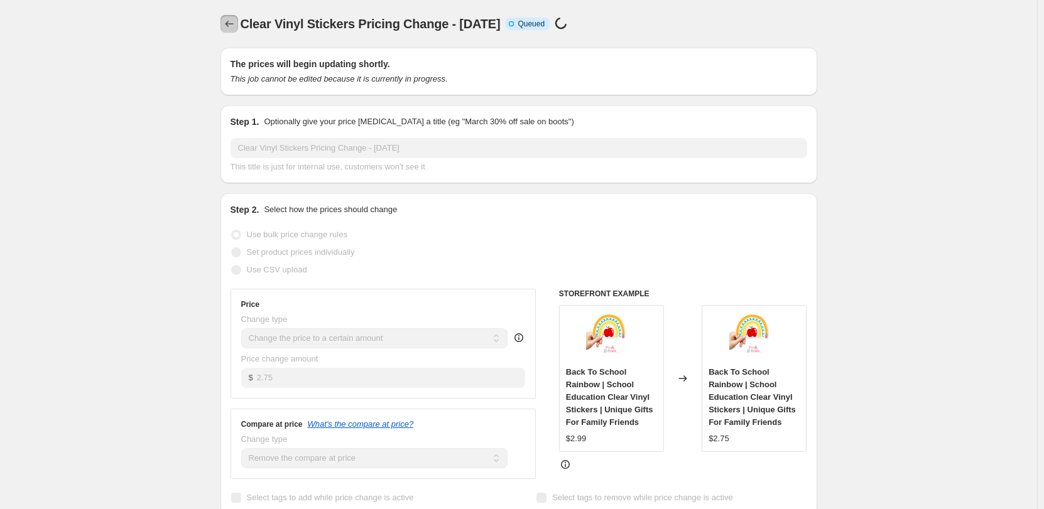
click at [231, 24] on icon "Price change jobs" at bounding box center [229, 24] width 13 height 13
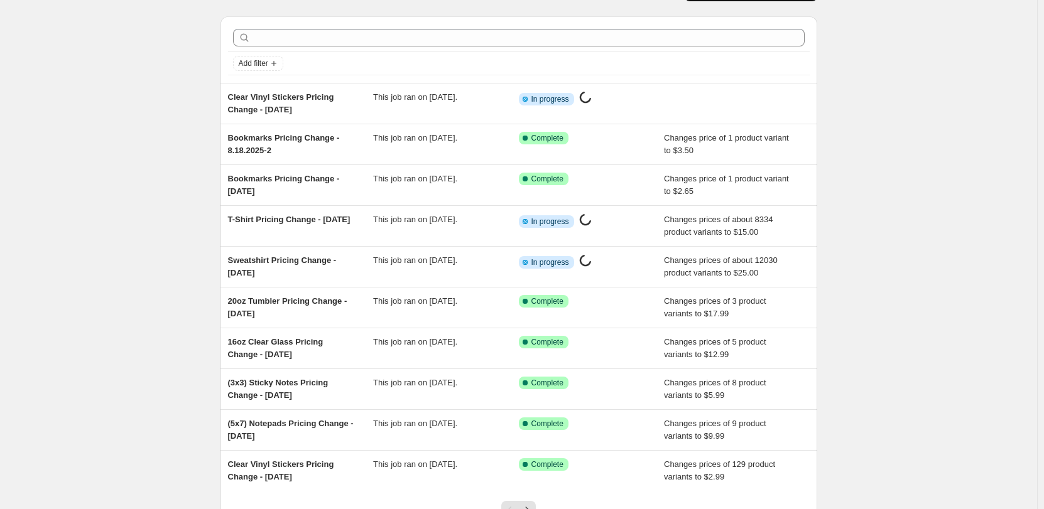
scroll to position [63, 0]
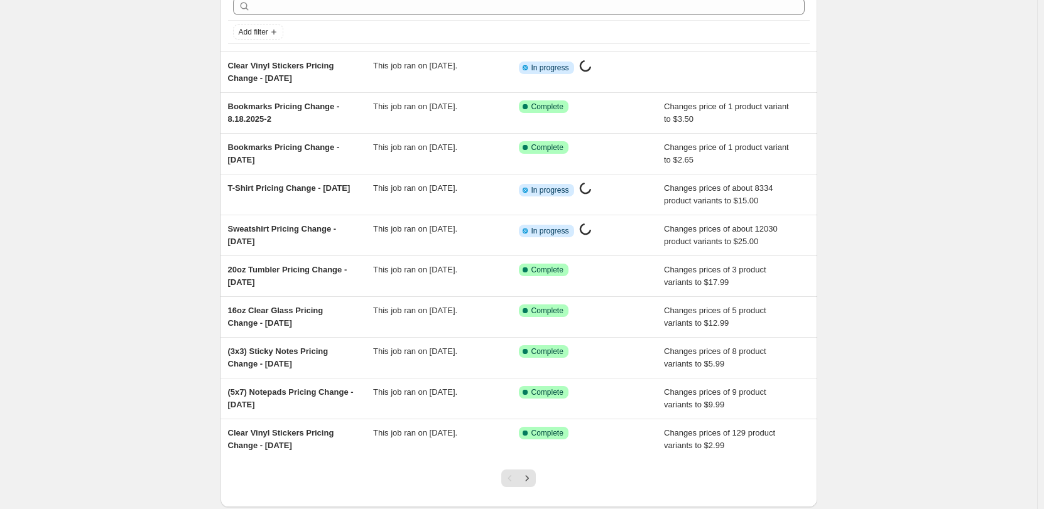
click at [301, 396] on span "(5x7) Notepads Pricing Change - [DATE]" at bounding box center [291, 398] width 126 height 22
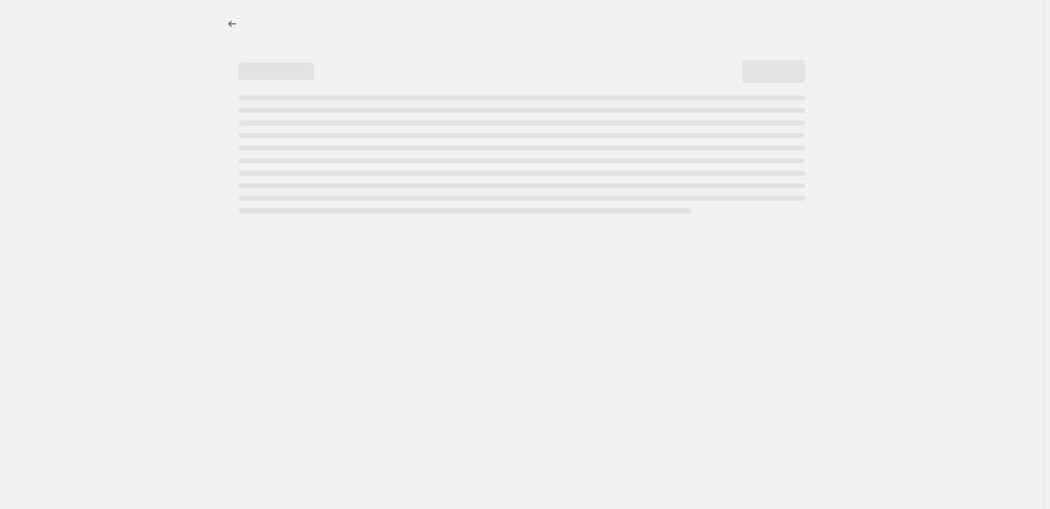
select select "remove"
select select "collection"
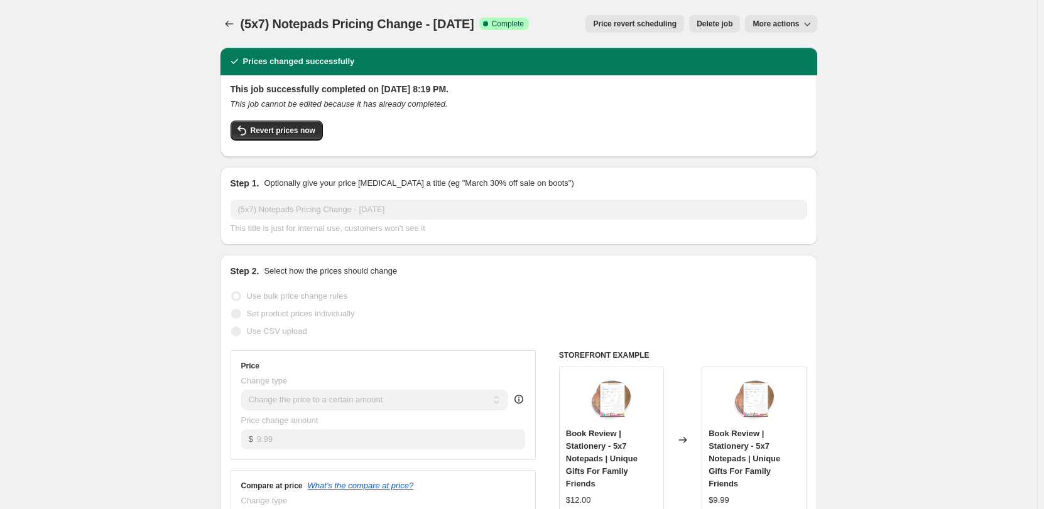
click at [766, 26] on span "More actions" at bounding box center [775, 24] width 46 height 10
click at [766, 46] on span "Copy to new job" at bounding box center [784, 49] width 58 height 9
select select "remove"
select select "collection"
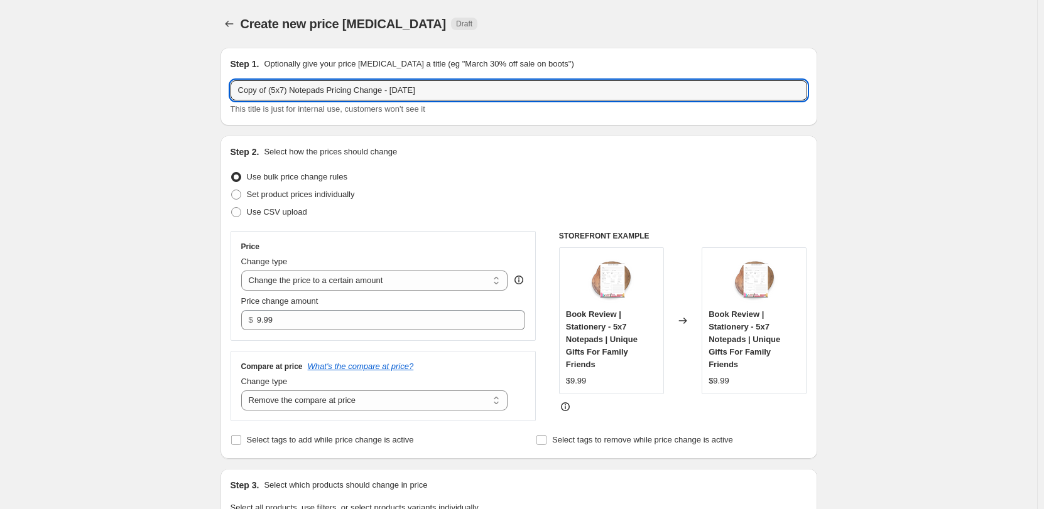
drag, startPoint x: 273, startPoint y: 89, endPoint x: 226, endPoint y: 94, distance: 47.4
drag, startPoint x: 472, startPoint y: 85, endPoint x: 512, endPoint y: 84, distance: 40.2
click at [512, 84] on input "(5x7) Notepads Pricing Change - [DATE]" at bounding box center [518, 90] width 576 height 20
type input "(5x7) Notepads Pricing Change - [DATE]"
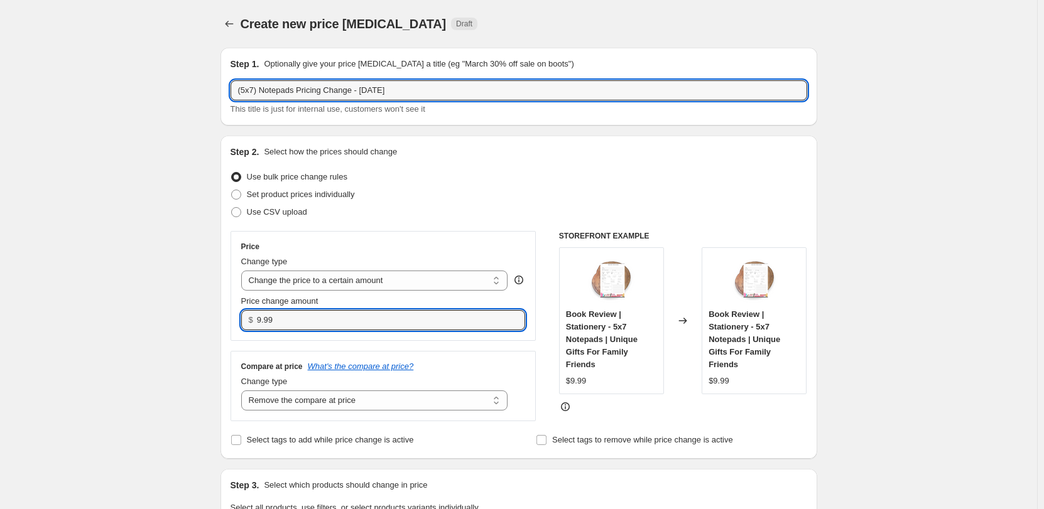
click at [284, 319] on input "9.99" at bounding box center [381, 320] width 249 height 20
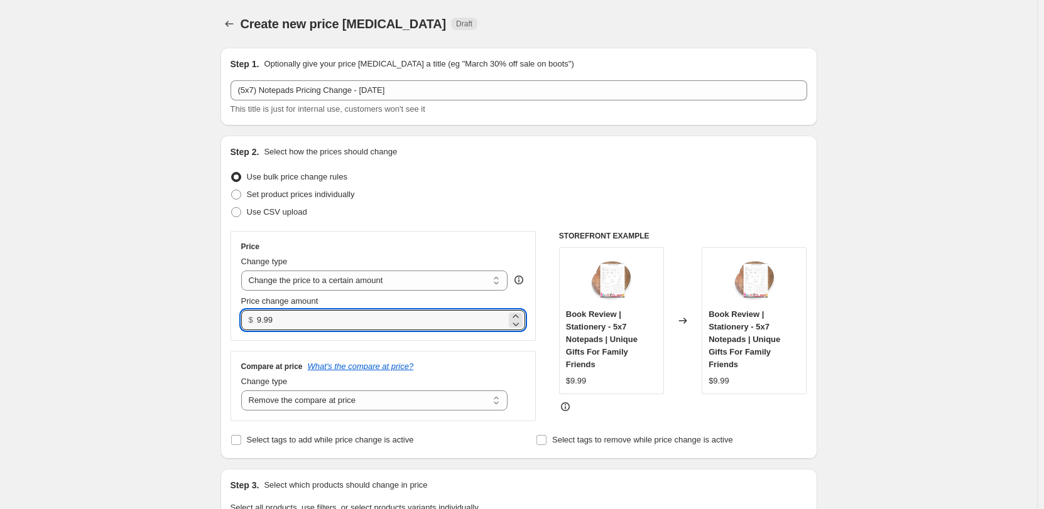
drag, startPoint x: 295, startPoint y: 316, endPoint x: 184, endPoint y: 307, distance: 111.5
type input "5.00"
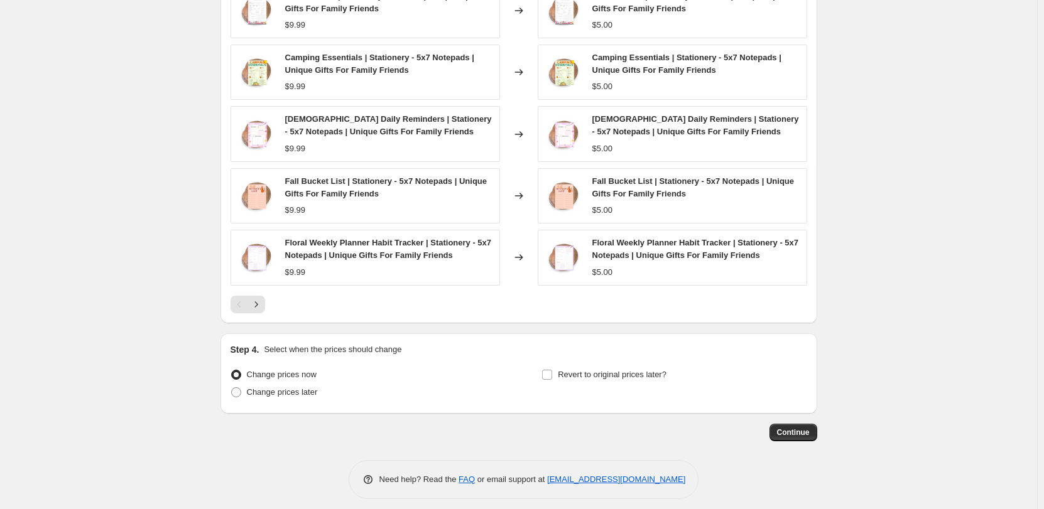
scroll to position [790, 0]
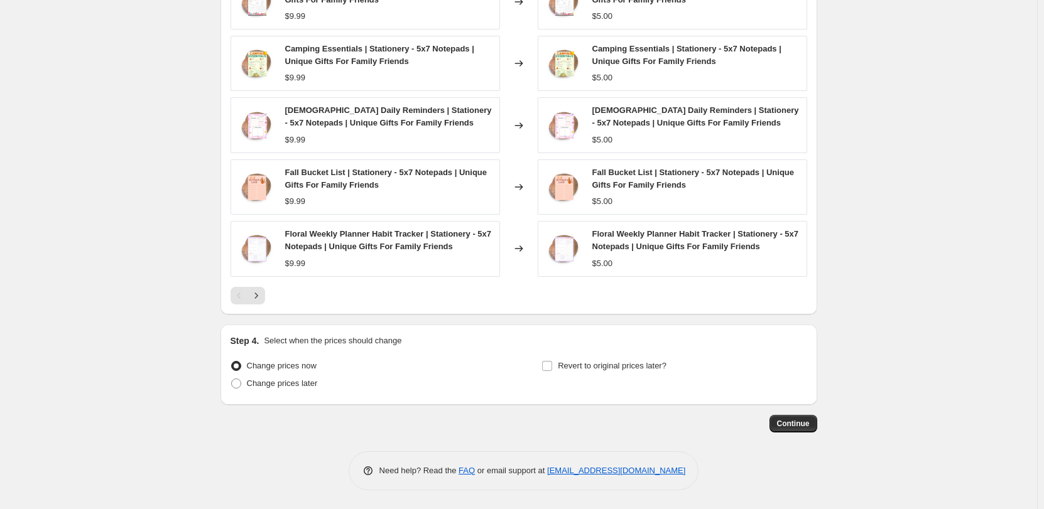
click at [773, 418] on button "Continue" at bounding box center [793, 424] width 48 height 18
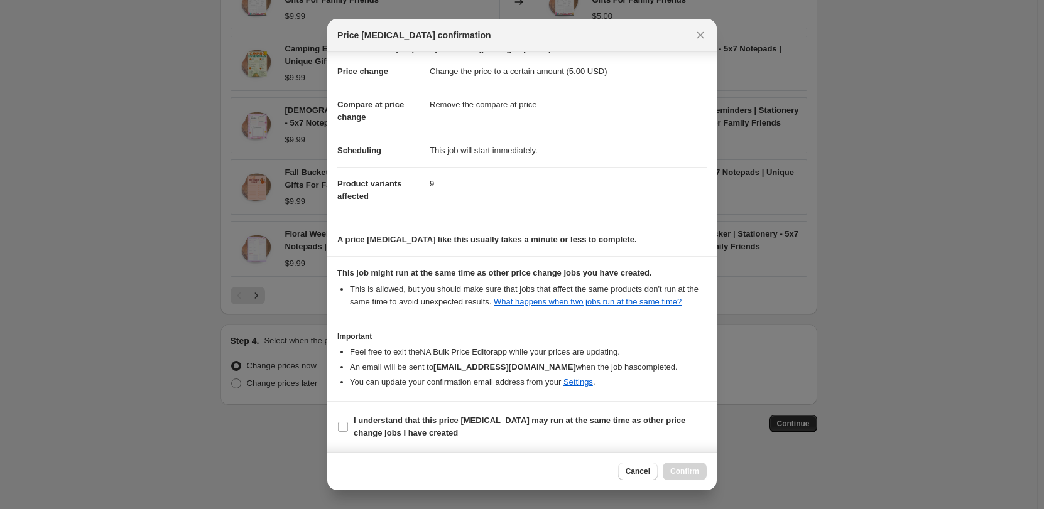
scroll to position [32, 0]
click at [487, 419] on b "I understand that this price [MEDICAL_DATA] may run at the same time as other p…" at bounding box center [519, 427] width 332 height 22
click at [348, 422] on input "I understand that this price [MEDICAL_DATA] may run at the same time as other p…" at bounding box center [343, 427] width 10 height 10
checkbox input "true"
click at [695, 473] on span "Confirm" at bounding box center [684, 472] width 29 height 10
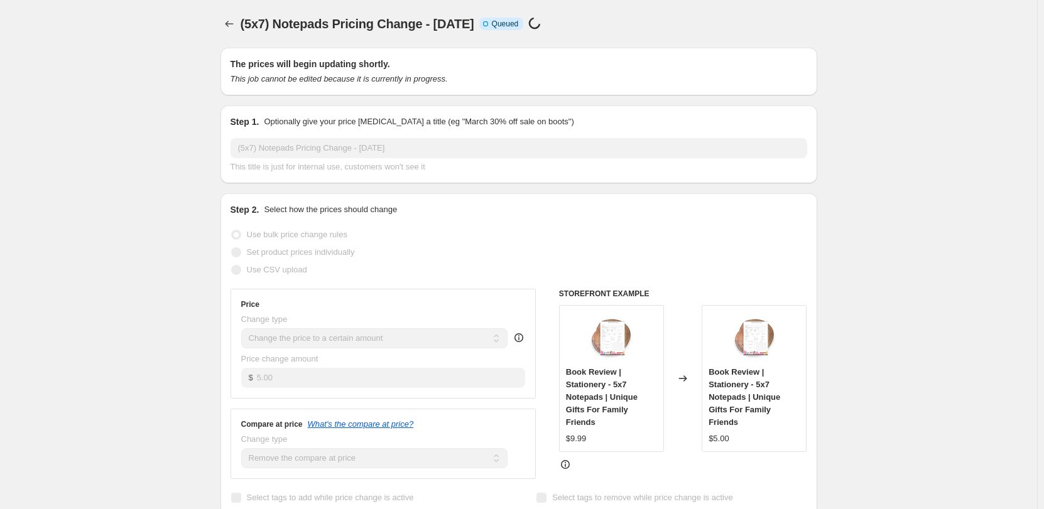
scroll to position [790, 0]
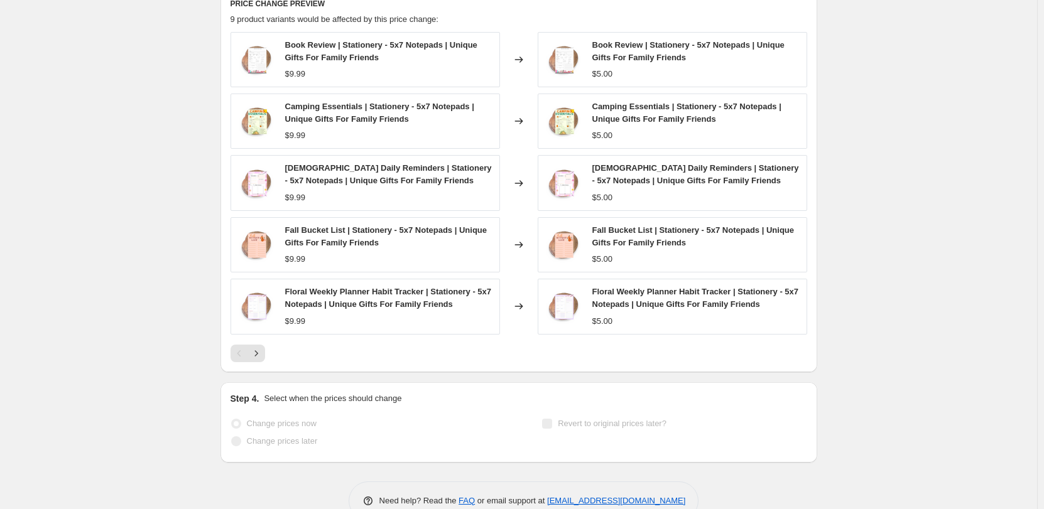
drag, startPoint x: 121, startPoint y: 179, endPoint x: 127, endPoint y: 171, distance: 10.7
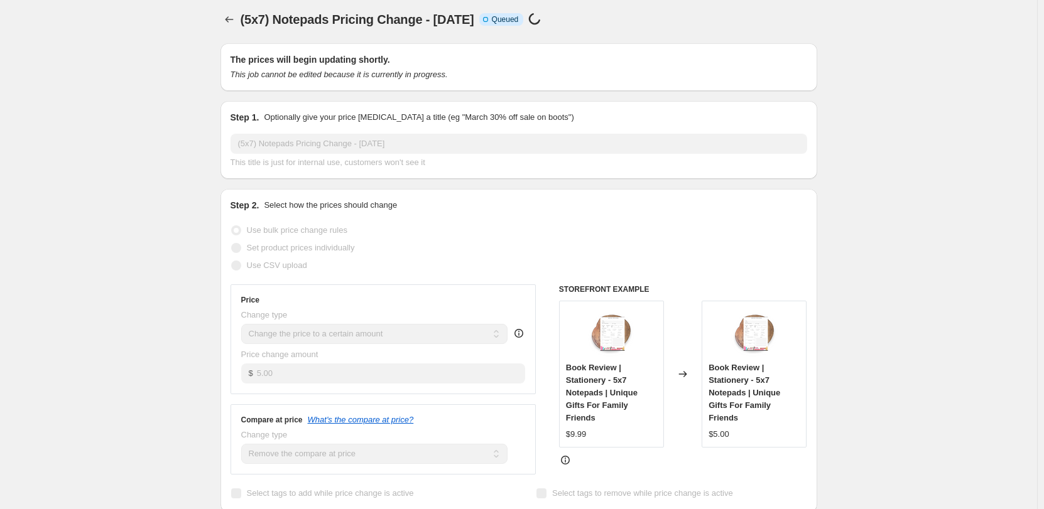
scroll to position [0, 0]
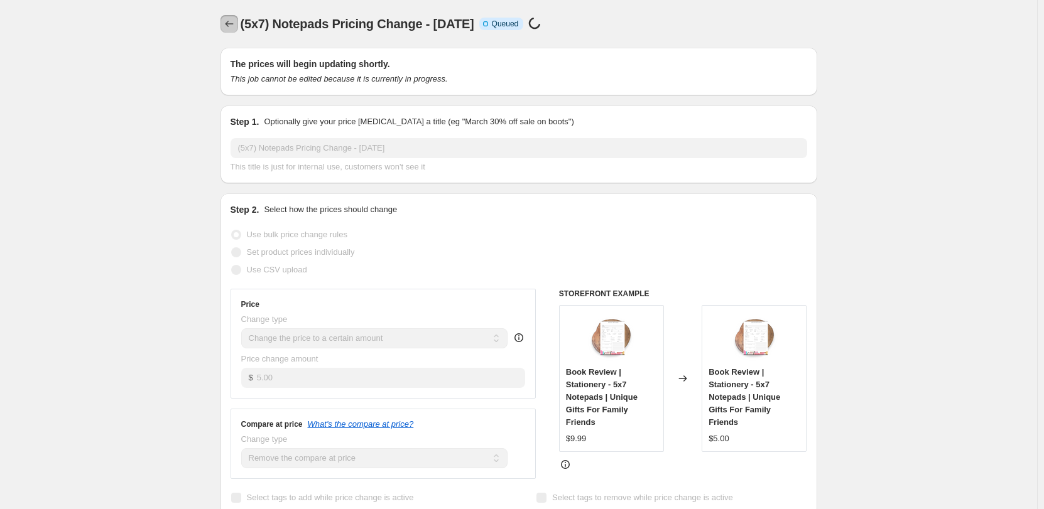
click at [230, 29] on icon "Price change jobs" at bounding box center [229, 24] width 13 height 13
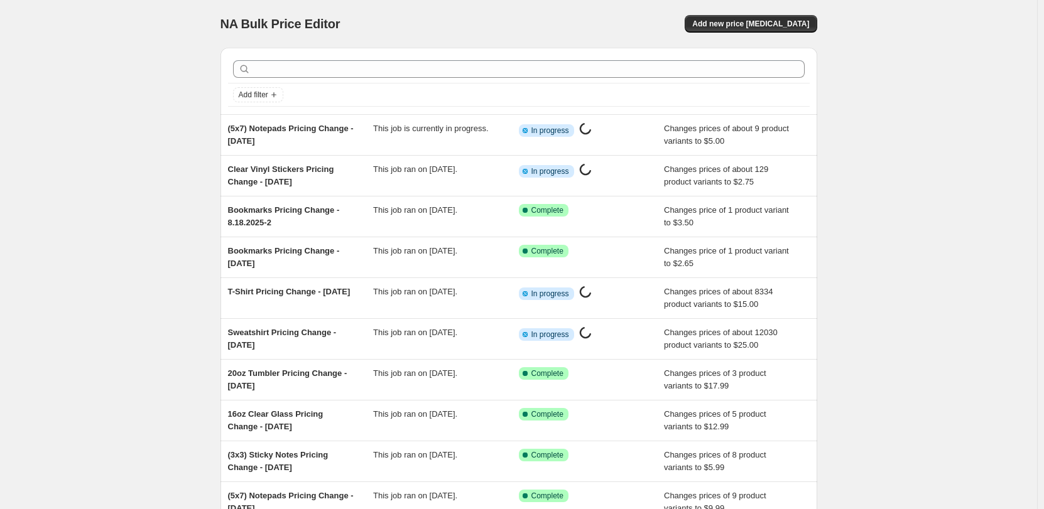
click at [318, 464] on div "(3x3) Sticky Notes Pricing Change - [DATE]" at bounding box center [301, 461] width 146 height 25
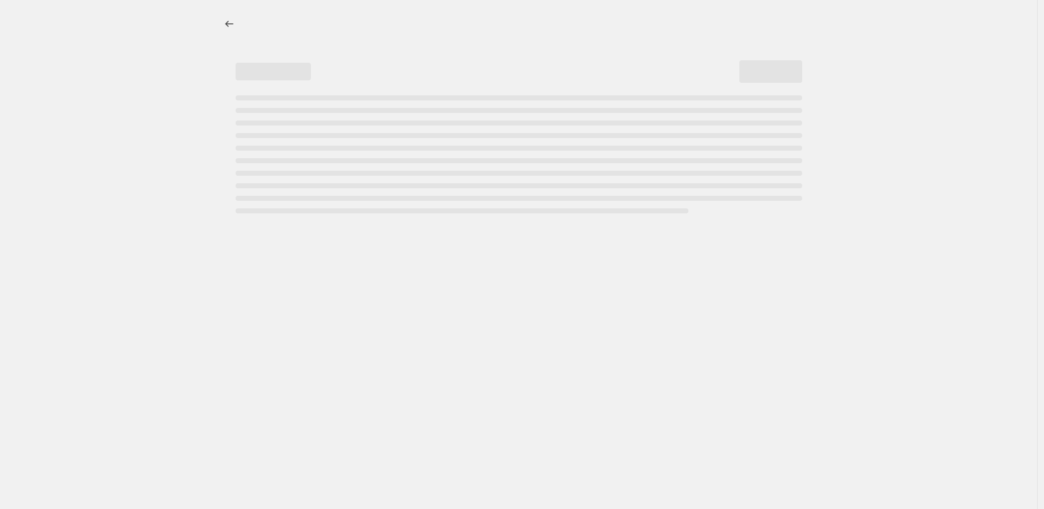
select select "remove"
select select "collection"
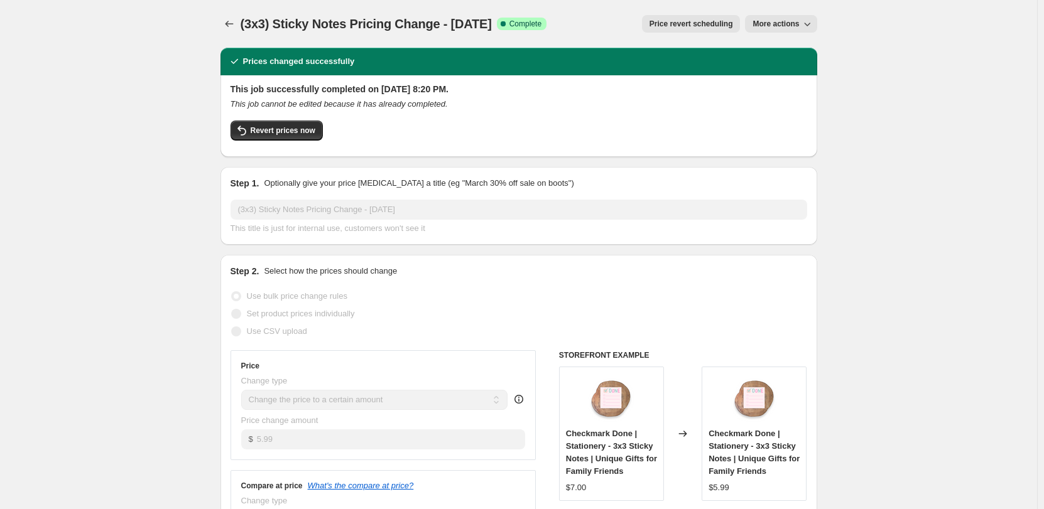
click at [779, 17] on button "More actions" at bounding box center [781, 24] width 72 height 18
click at [790, 53] on span "Copy to new job" at bounding box center [784, 49] width 58 height 9
select select "remove"
select select "collection"
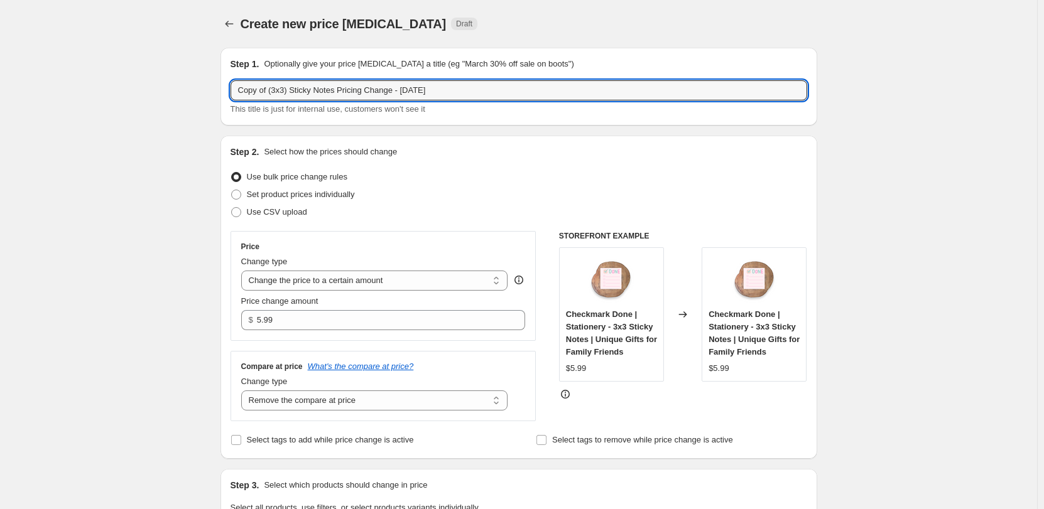
drag, startPoint x: 276, startPoint y: 90, endPoint x: 227, endPoint y: 92, distance: 49.0
click at [225, 90] on div "Step 1. Optionally give your price [MEDICAL_DATA] a title (eg "March 30% off sa…" at bounding box center [518, 87] width 596 height 78
drag, startPoint x: 389, startPoint y: 92, endPoint x: 715, endPoint y: 100, distance: 326.6
click at [715, 94] on input "(3x3) Sticky Notes Pricing Change - [DATE]" at bounding box center [518, 90] width 576 height 20
type input "(3x3) Sticky Notes Pricing Change - [DATE]"
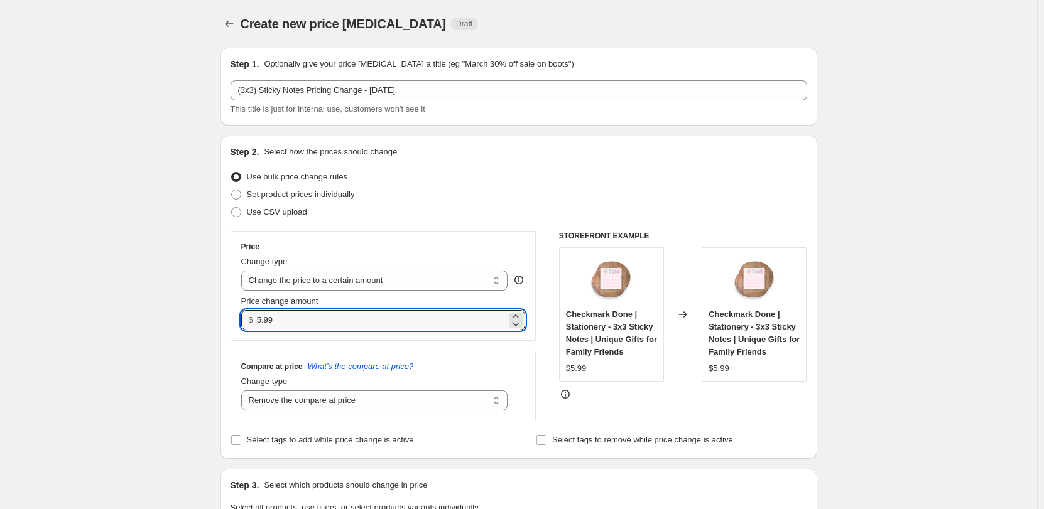
drag, startPoint x: 325, startPoint y: 314, endPoint x: 204, endPoint y: 316, distance: 120.6
type input "4.50"
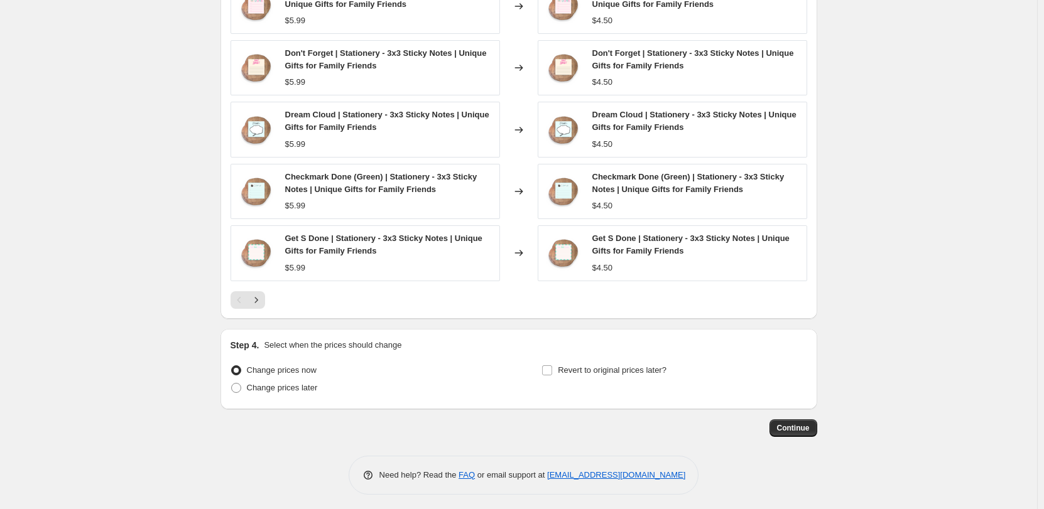
scroll to position [790, 0]
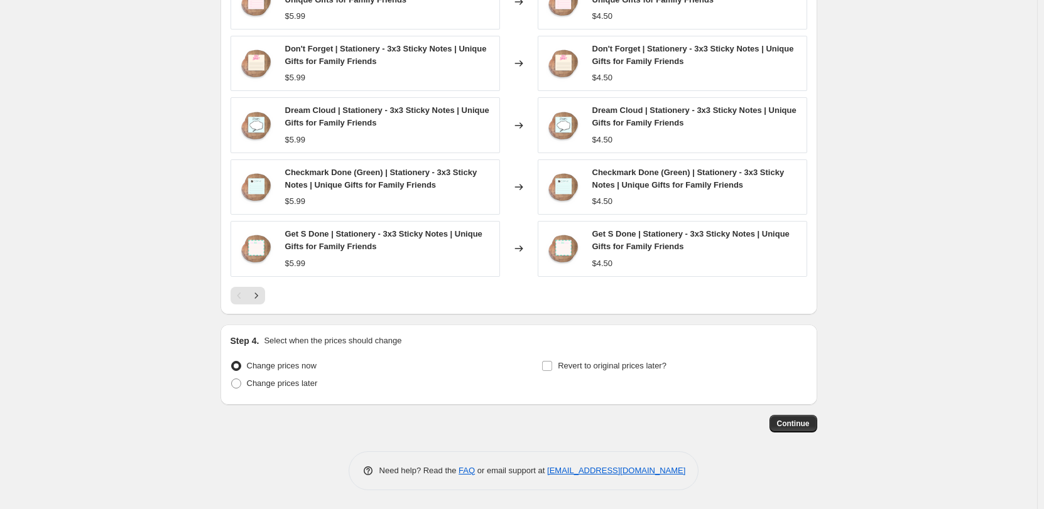
click at [793, 426] on span "Continue" at bounding box center [793, 424] width 33 height 10
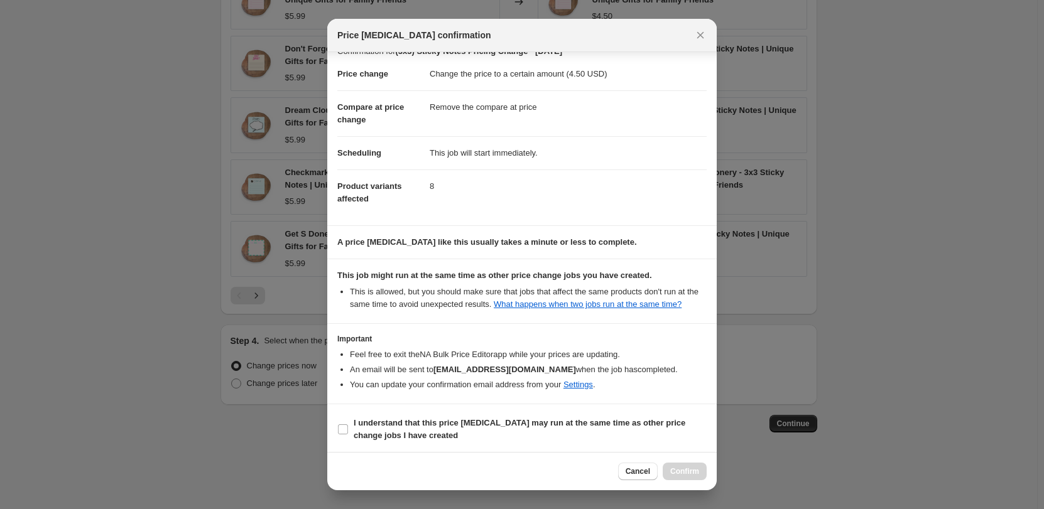
scroll to position [32, 0]
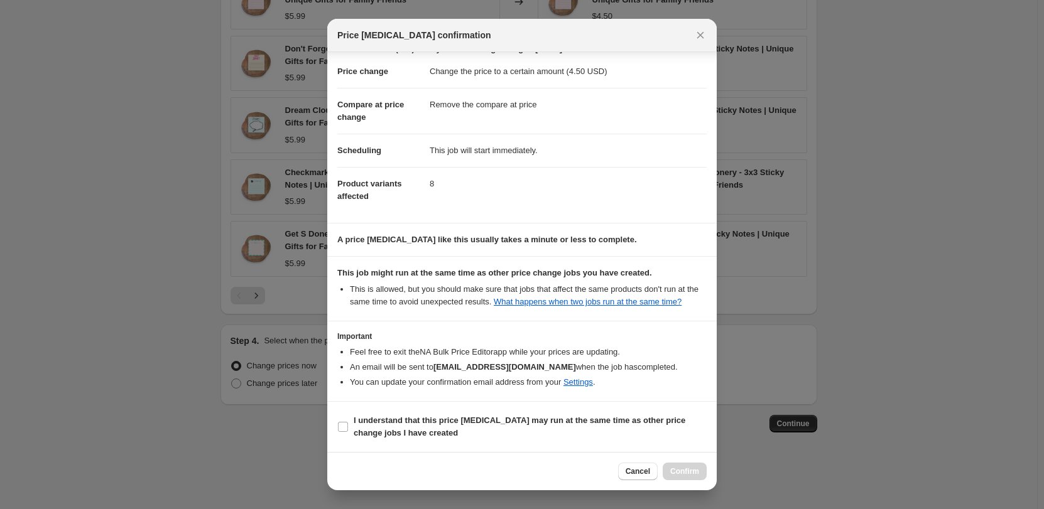
drag, startPoint x: 404, startPoint y: 410, endPoint x: 408, endPoint y: 423, distance: 13.7
click at [404, 413] on section "I understand that this price [MEDICAL_DATA] may run at the same time as other p…" at bounding box center [521, 427] width 389 height 50
click at [413, 431] on b "I understand that this price [MEDICAL_DATA] may run at the same time as other p…" at bounding box center [519, 427] width 332 height 22
click at [348, 431] on input "I understand that this price [MEDICAL_DATA] may run at the same time as other p…" at bounding box center [343, 427] width 10 height 10
checkbox input "true"
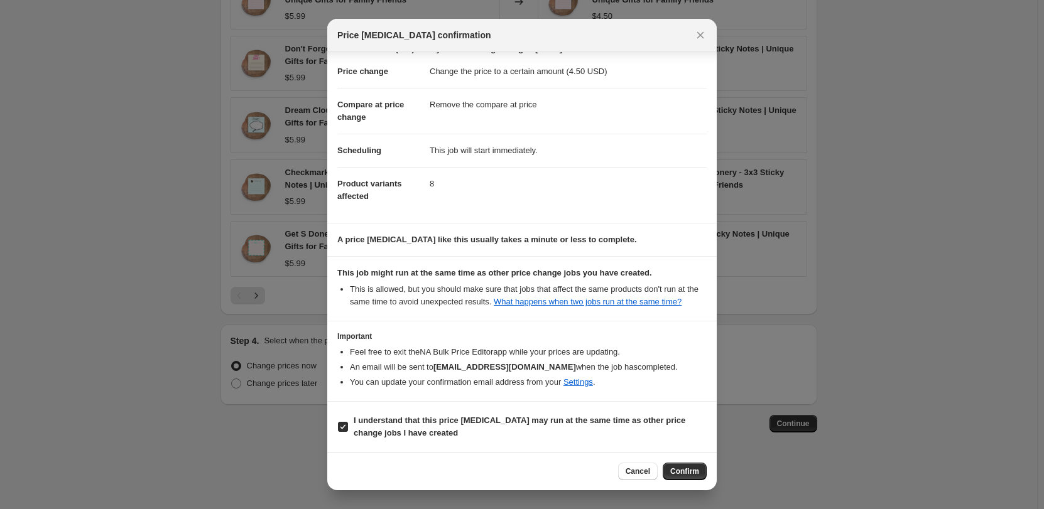
click at [690, 476] on span "Confirm" at bounding box center [684, 472] width 29 height 10
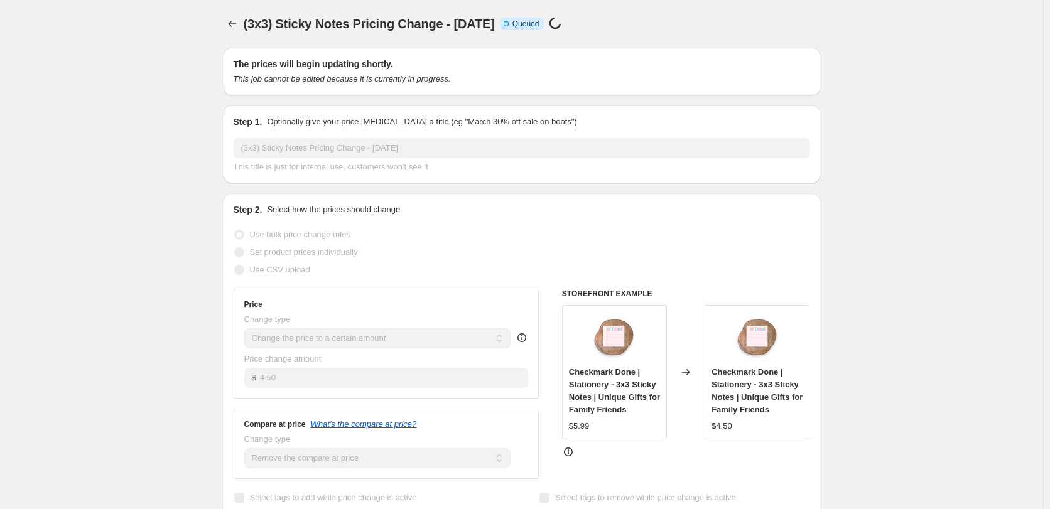
select select "remove"
select select "collection"
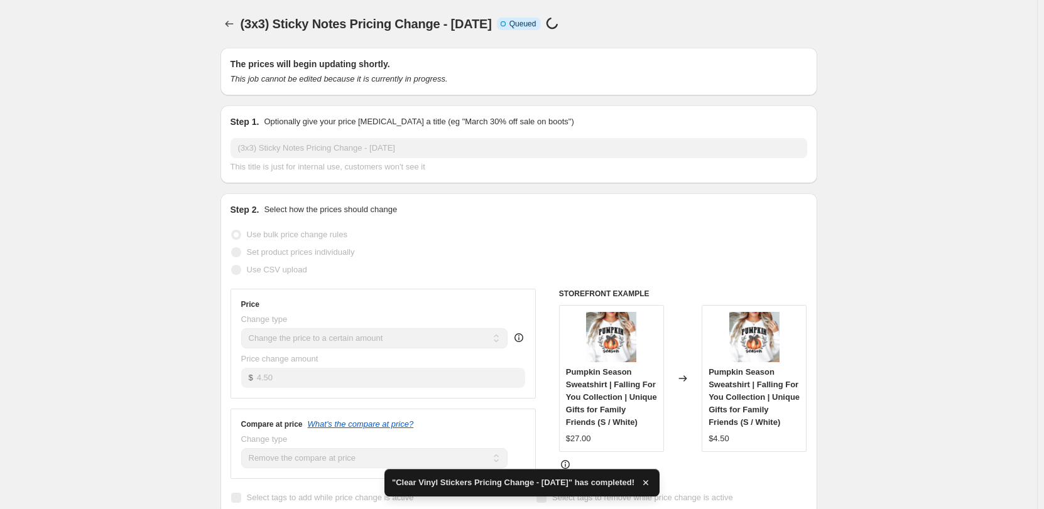
click at [226, 24] on icon "Price change jobs" at bounding box center [229, 24] width 13 height 13
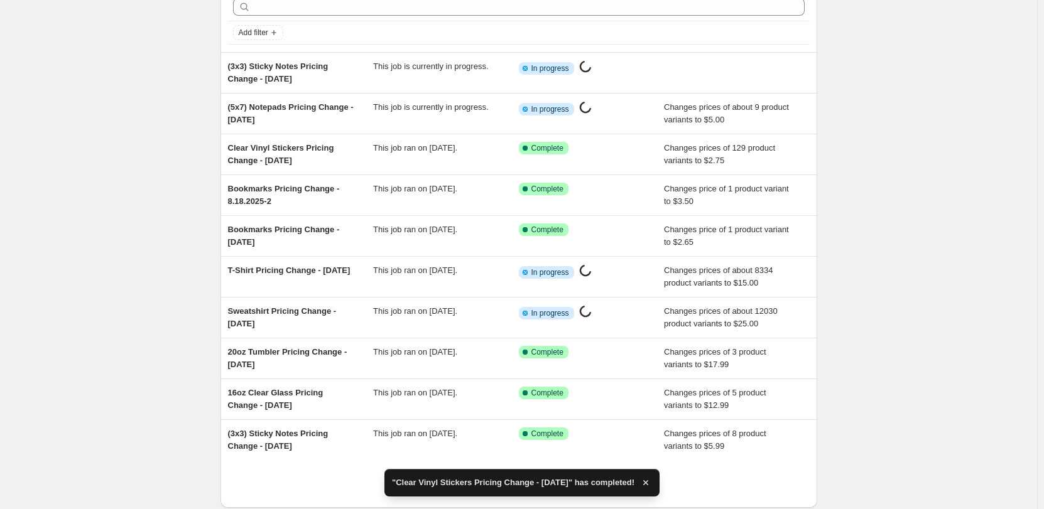
scroll to position [63, 0]
click at [287, 386] on div "16oz Clear Glass Pricing Change - [DATE] This job ran on [DATE]. Success Comple…" at bounding box center [518, 399] width 596 height 40
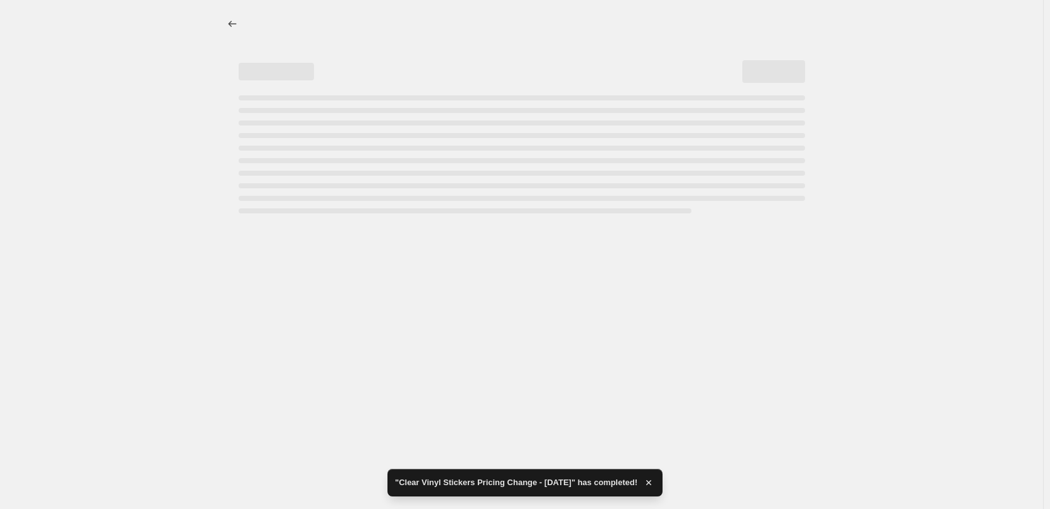
select select "remove"
select select "collection"
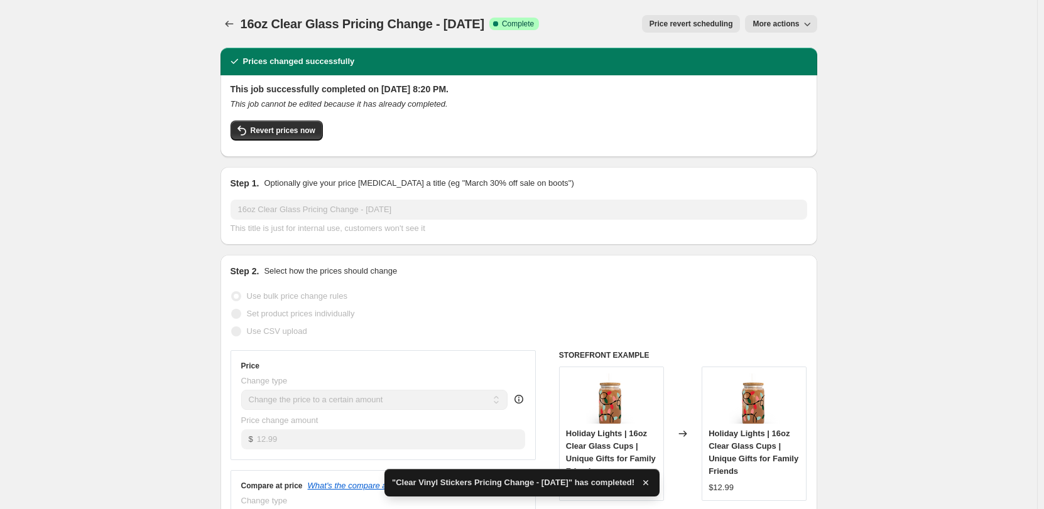
click at [767, 28] on span "More actions" at bounding box center [775, 24] width 46 height 10
click at [772, 53] on span "Copy to new job" at bounding box center [784, 49] width 58 height 9
select select "remove"
select select "collection"
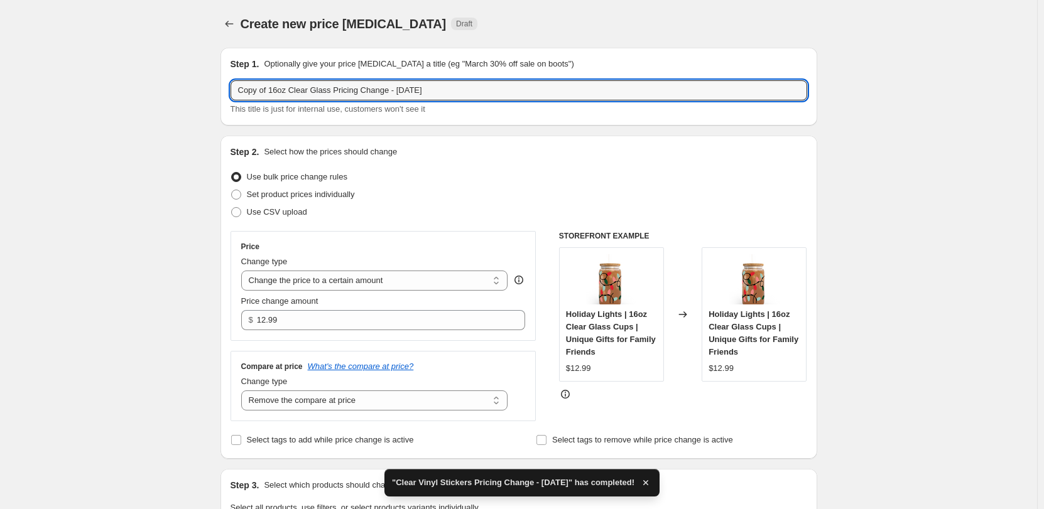
drag, startPoint x: 273, startPoint y: 89, endPoint x: 227, endPoint y: 89, distance: 45.8
drag, startPoint x: 377, startPoint y: 92, endPoint x: 515, endPoint y: 89, distance: 138.2
click at [515, 89] on input "16oz Clear Glass Pricing Change - [DATE]" at bounding box center [518, 90] width 576 height 20
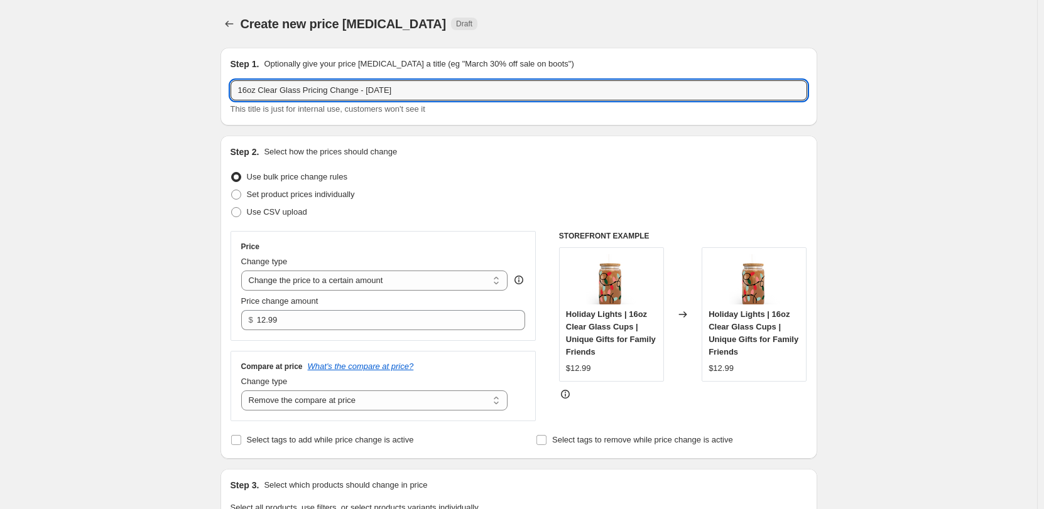
type input "16oz Clear Glass Pricing Change - [DATE]"
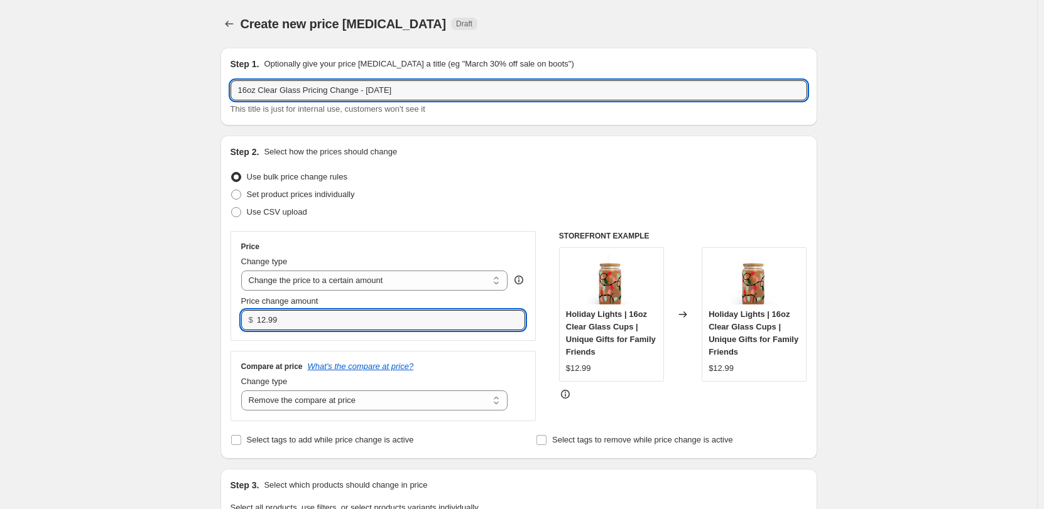
click at [303, 326] on input "12.99" at bounding box center [381, 320] width 249 height 20
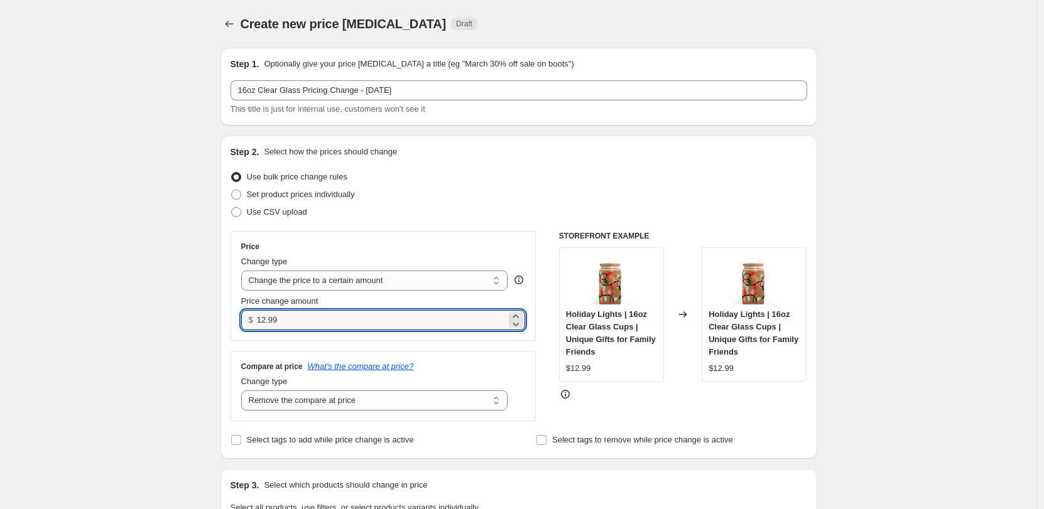
drag, startPoint x: 316, startPoint y: 324, endPoint x: 212, endPoint y: 316, distance: 104.5
type input "7.50"
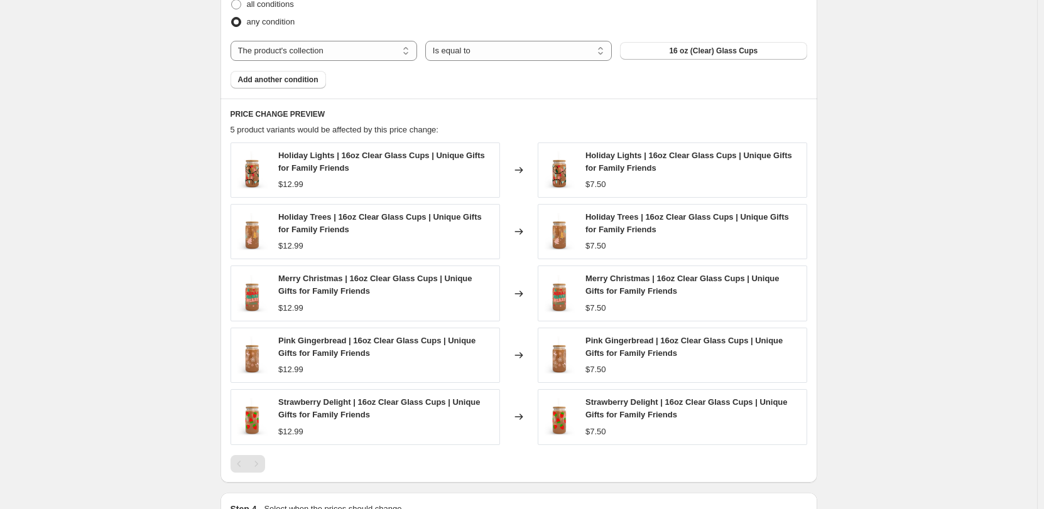
scroll to position [790, 0]
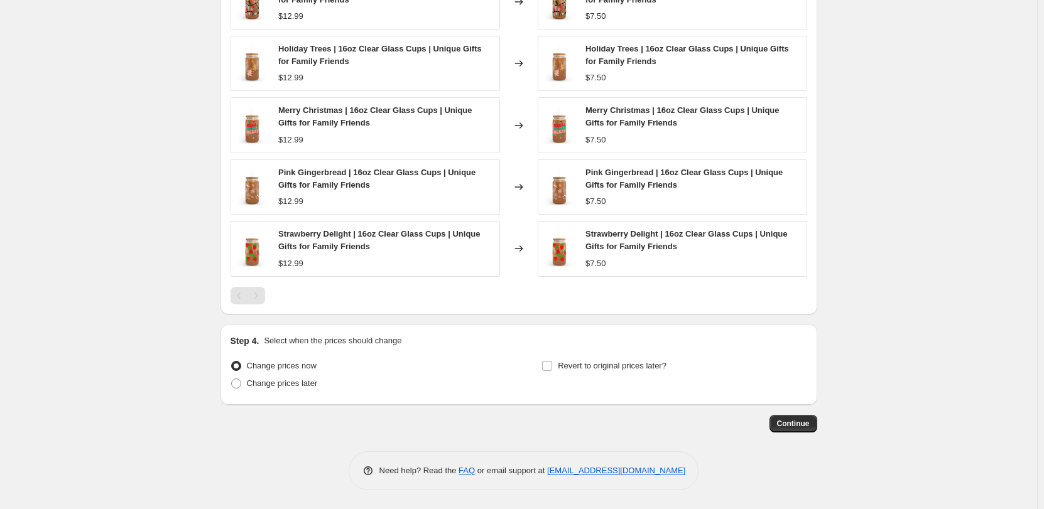
click at [785, 427] on button "Continue" at bounding box center [793, 424] width 48 height 18
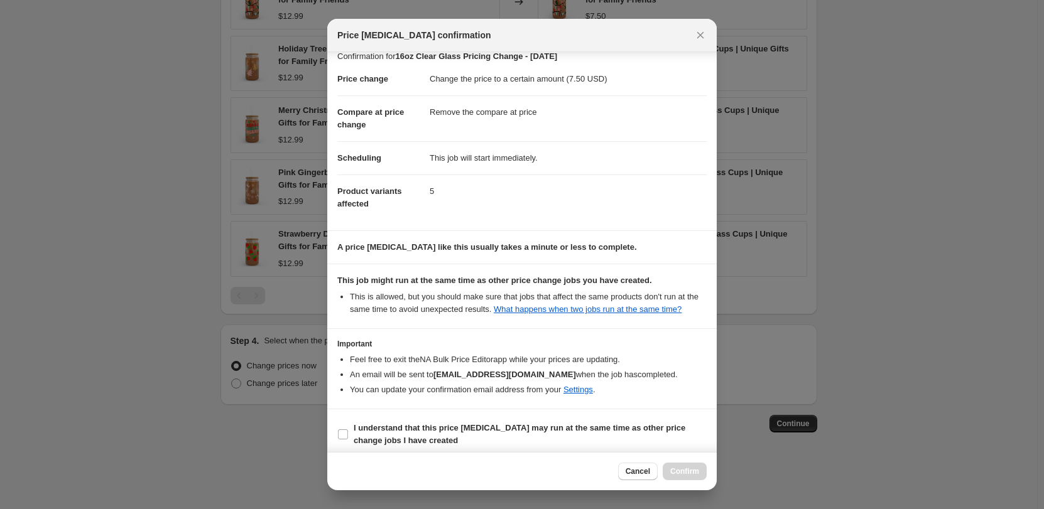
scroll to position [32, 0]
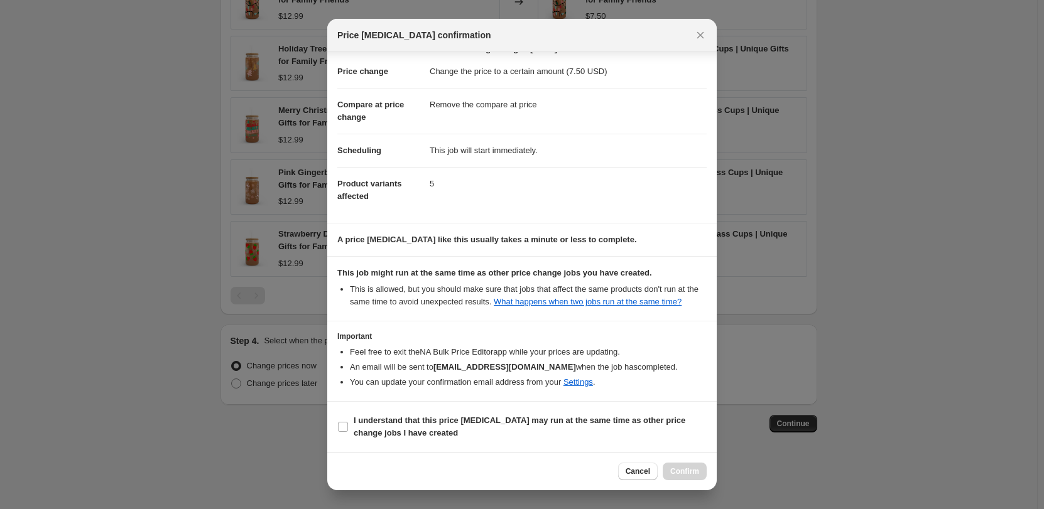
click at [461, 428] on span "I understand that this price [MEDICAL_DATA] may run at the same time as other p…" at bounding box center [529, 426] width 353 height 25
click at [348, 428] on input "I understand that this price [MEDICAL_DATA] may run at the same time as other p…" at bounding box center [343, 427] width 10 height 10
checkbox input "true"
click at [691, 475] on span "Confirm" at bounding box center [684, 472] width 29 height 10
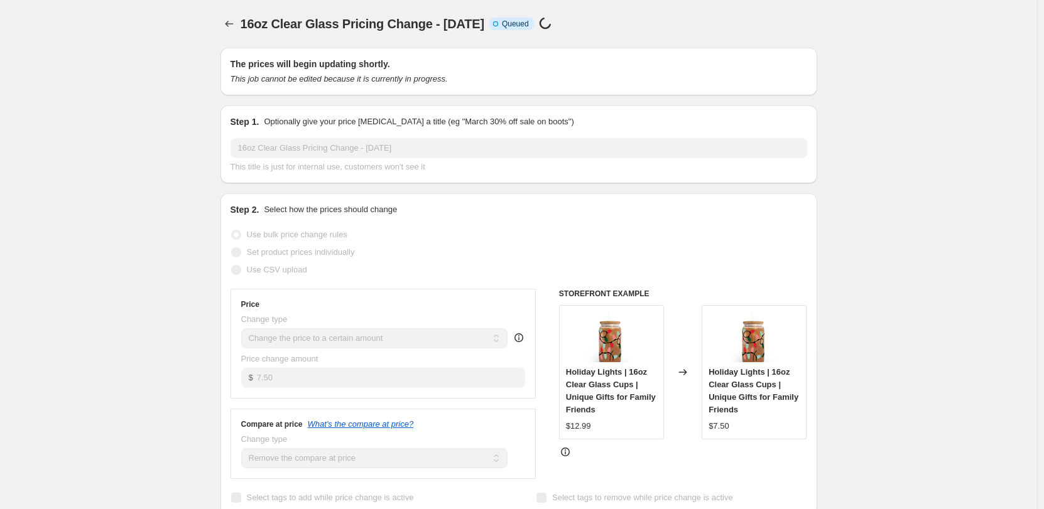
click at [231, 24] on icon "Price change jobs" at bounding box center [229, 24] width 13 height 13
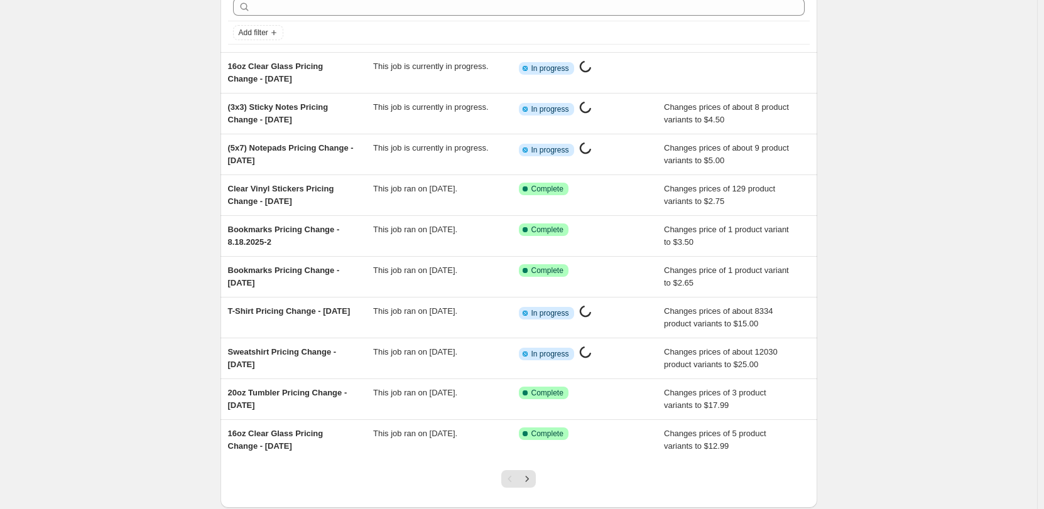
scroll to position [63, 0]
click at [308, 392] on span "20oz Tumbler Pricing Change - [DATE]" at bounding box center [287, 398] width 119 height 22
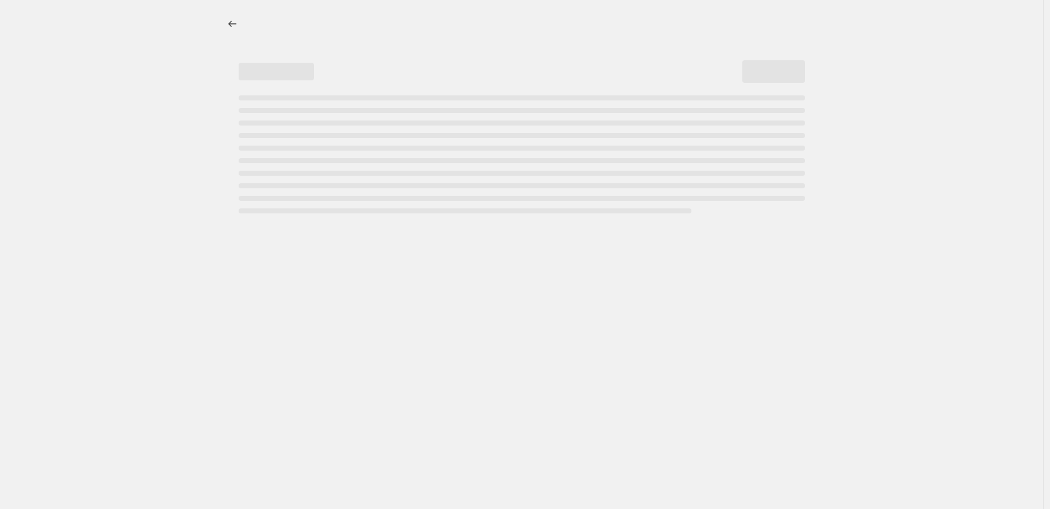
select select "remove"
select select "collection"
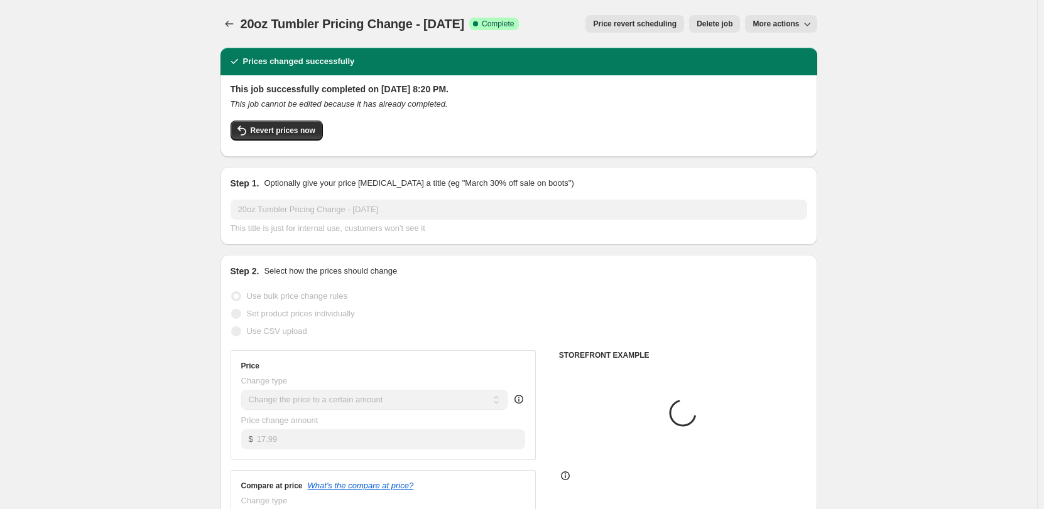
click at [776, 26] on span "More actions" at bounding box center [775, 24] width 46 height 10
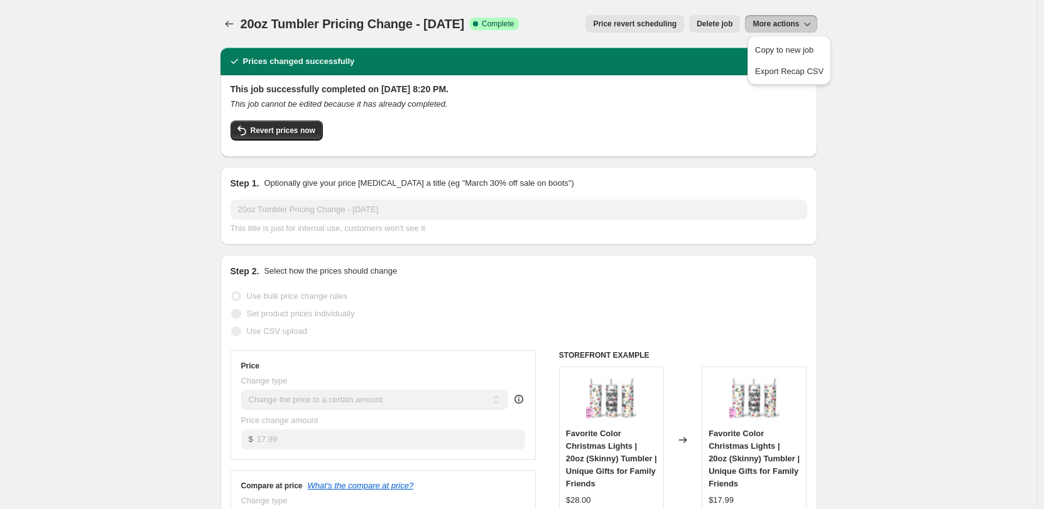
click at [774, 51] on span "Copy to new job" at bounding box center [784, 49] width 58 height 9
select select "remove"
select select "collection"
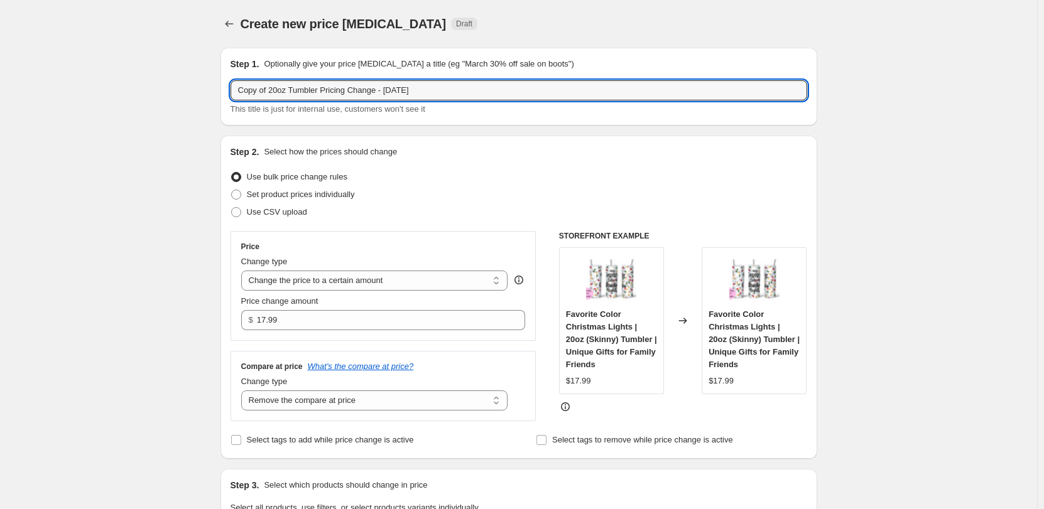
drag, startPoint x: 276, startPoint y: 90, endPoint x: 165, endPoint y: 90, distance: 110.5
drag, startPoint x: 364, startPoint y: 91, endPoint x: 502, endPoint y: 86, distance: 138.2
click at [499, 86] on input "20oz Tumbler Pricing Change - [DATE]" at bounding box center [518, 90] width 576 height 20
type input "20oz Tumbler Pricing Change - [DATE]"
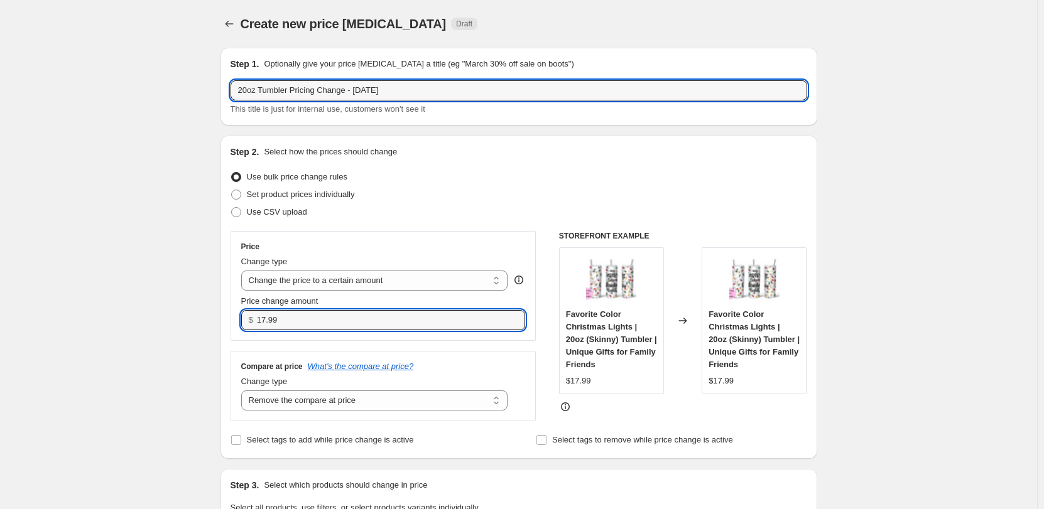
drag, startPoint x: 330, startPoint y: 325, endPoint x: -13, endPoint y: 333, distance: 342.9
click at [0, 333] on html "Home Settings Plans Skip to content Create new price [MEDICAL_DATA]. This page …" at bounding box center [522, 254] width 1044 height 509
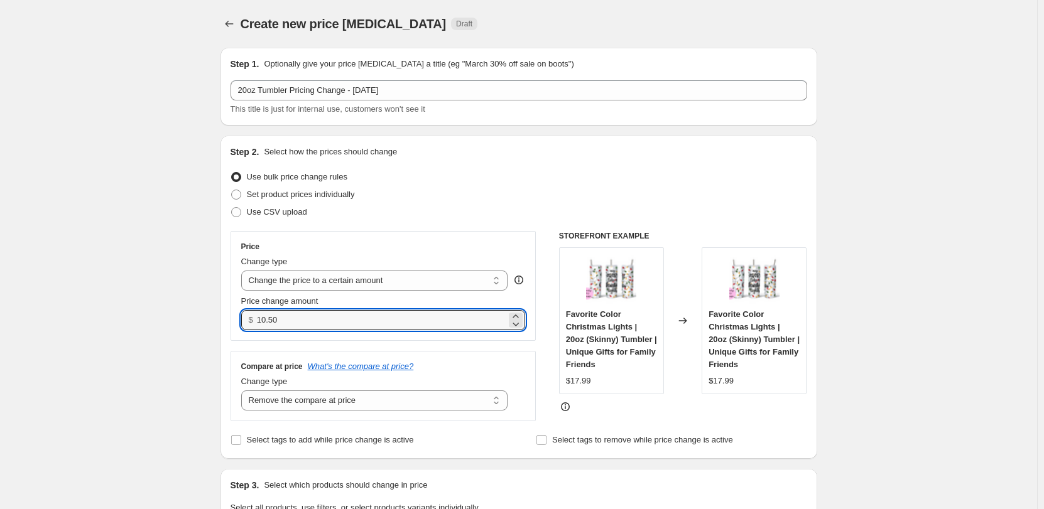
type input "10.50"
drag, startPoint x: 989, startPoint y: 246, endPoint x: 956, endPoint y: 254, distance: 33.5
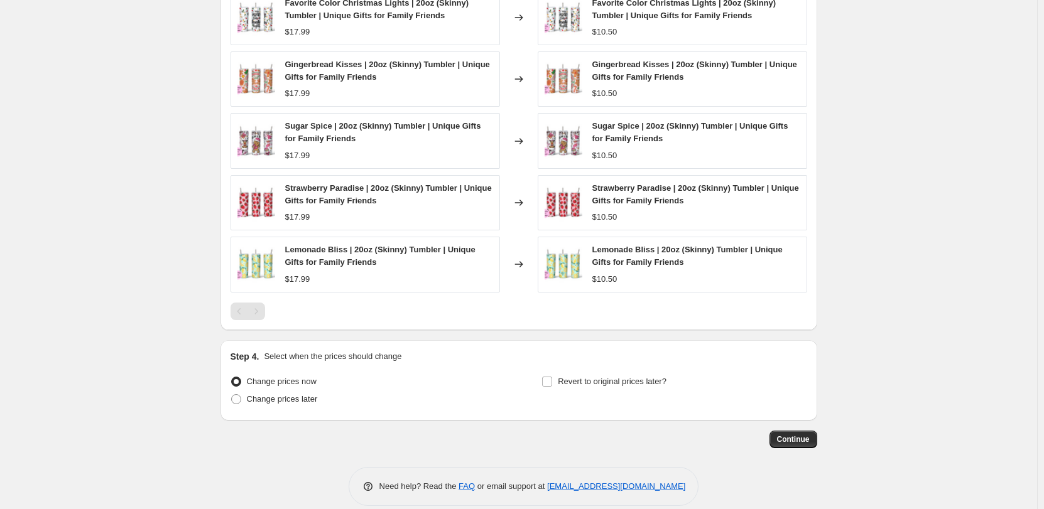
scroll to position [790, 0]
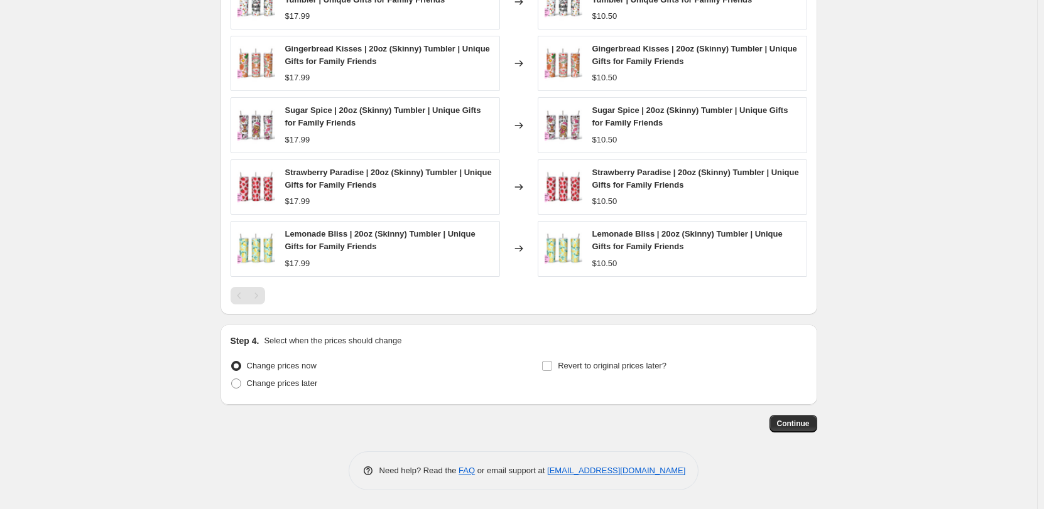
click at [802, 424] on span "Continue" at bounding box center [793, 424] width 33 height 10
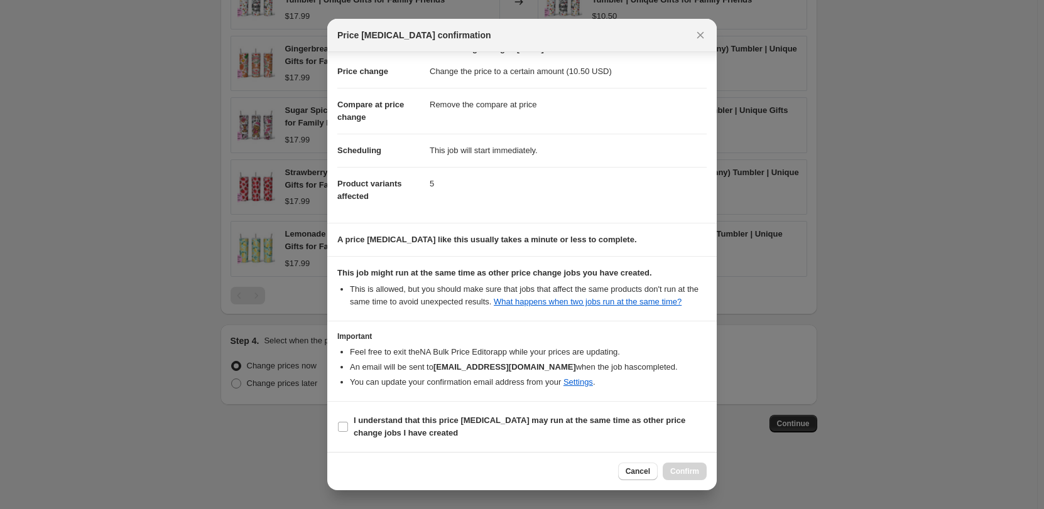
scroll to position [32, 0]
click at [526, 424] on b "I understand that this price [MEDICAL_DATA] may run at the same time as other p…" at bounding box center [519, 427] width 332 height 22
click at [348, 424] on input "I understand that this price [MEDICAL_DATA] may run at the same time as other p…" at bounding box center [343, 427] width 10 height 10
checkbox input "true"
click at [668, 473] on button "Confirm" at bounding box center [684, 472] width 44 height 18
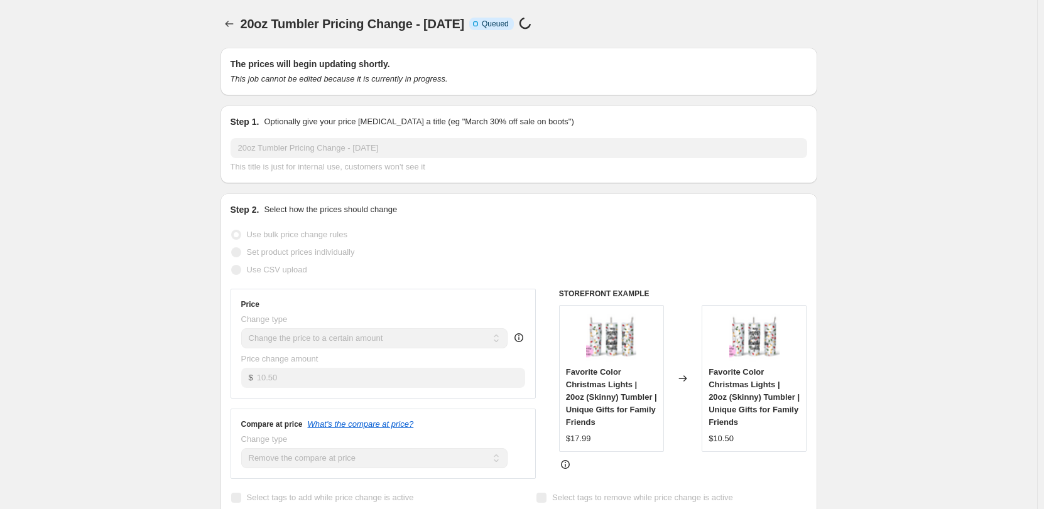
scroll to position [790, 0]
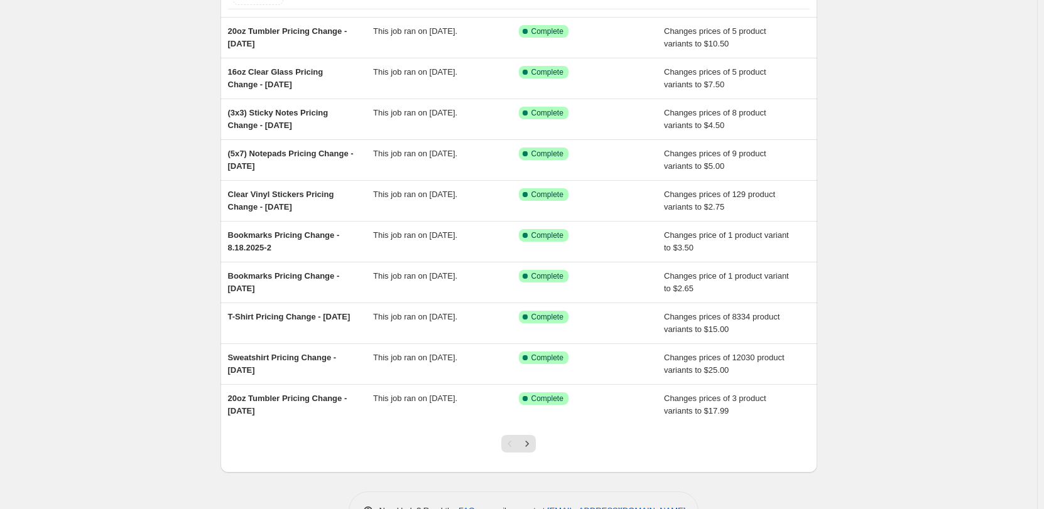
scroll to position [126, 0]
